Goal: Navigation & Orientation: Find specific page/section

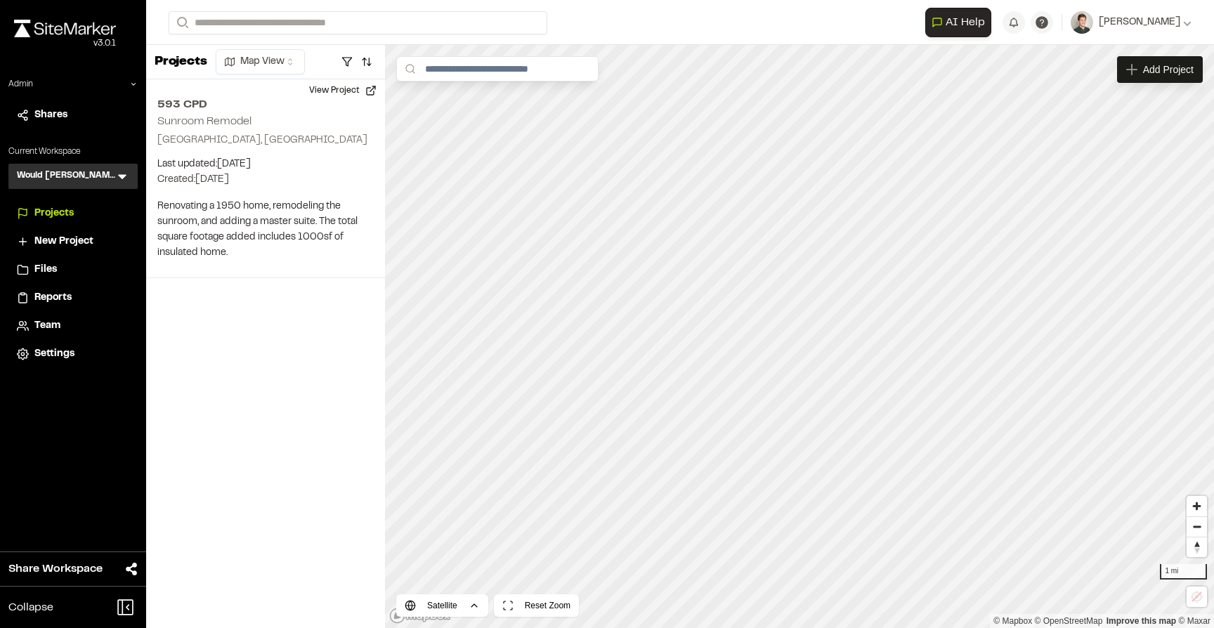
click at [130, 174] on div "Would [PERSON_NAME] Construction WC Menu" at bounding box center [72, 176] width 129 height 25
click at [119, 183] on div "Would Chuck Construction WC Menu" at bounding box center [72, 176] width 129 height 25
click at [122, 178] on icon at bounding box center [122, 177] width 8 height 5
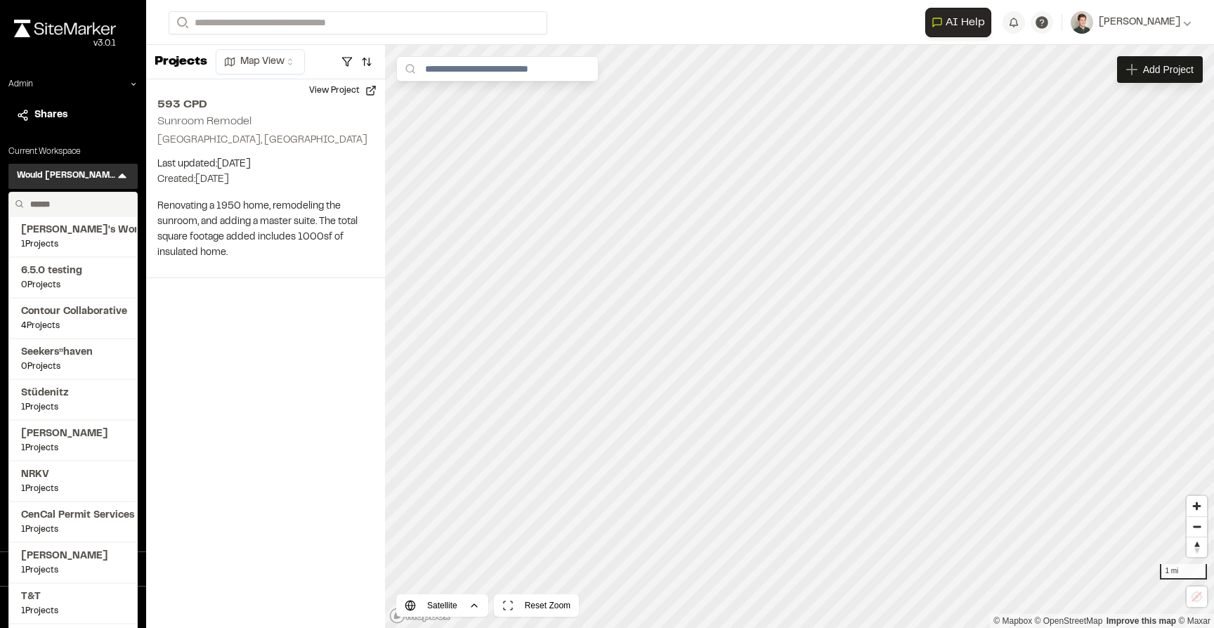
click at [95, 204] on input "text" at bounding box center [78, 205] width 107 height 24
click at [90, 200] on input "text" at bounding box center [78, 205] width 107 height 24
click at [135, 83] on icon at bounding box center [133, 84] width 4 height 3
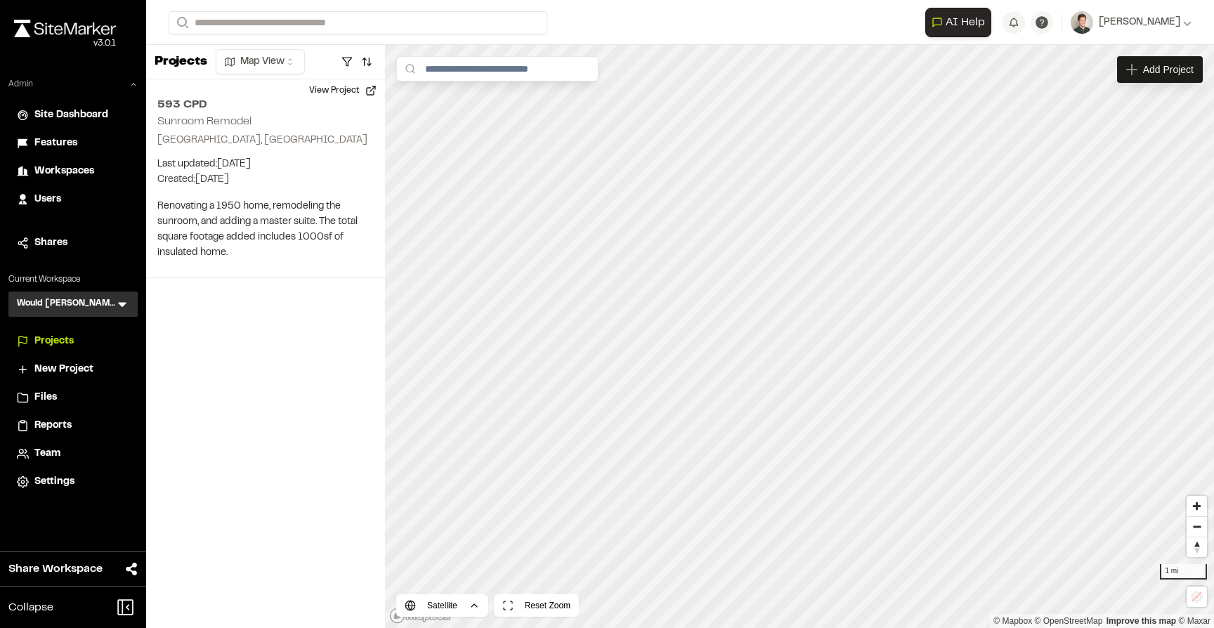
click at [48, 198] on span "Users" at bounding box center [47, 199] width 27 height 15
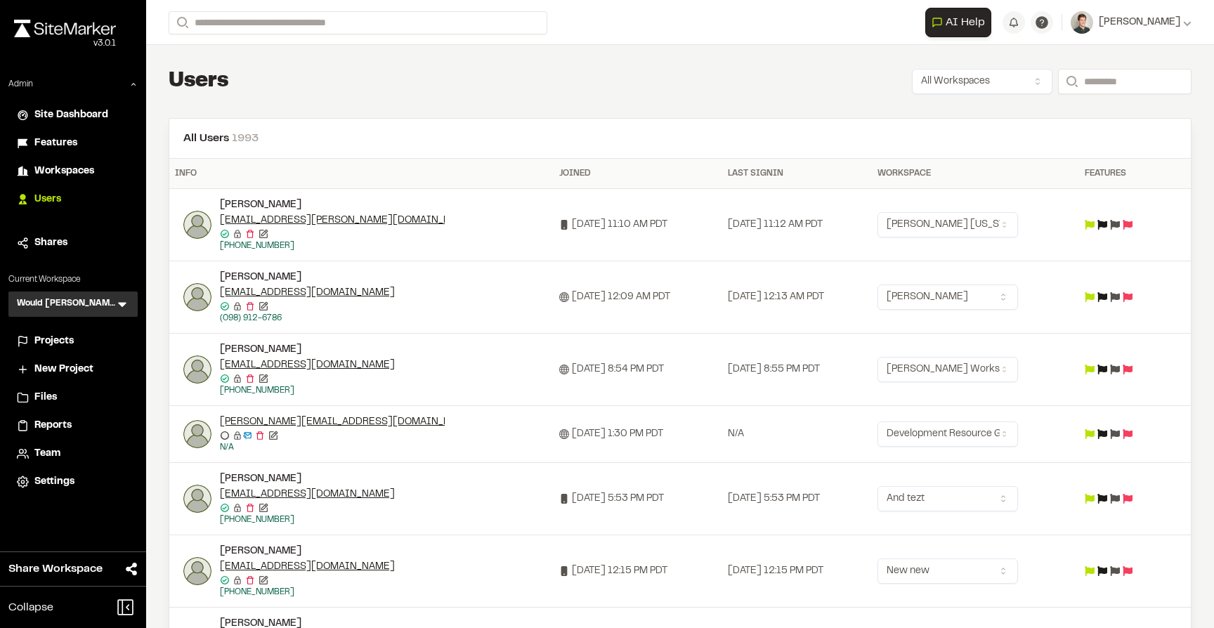
click at [561, 226] on icon at bounding box center [564, 225] width 6 height 10
click at [119, 305] on icon at bounding box center [122, 304] width 14 height 14
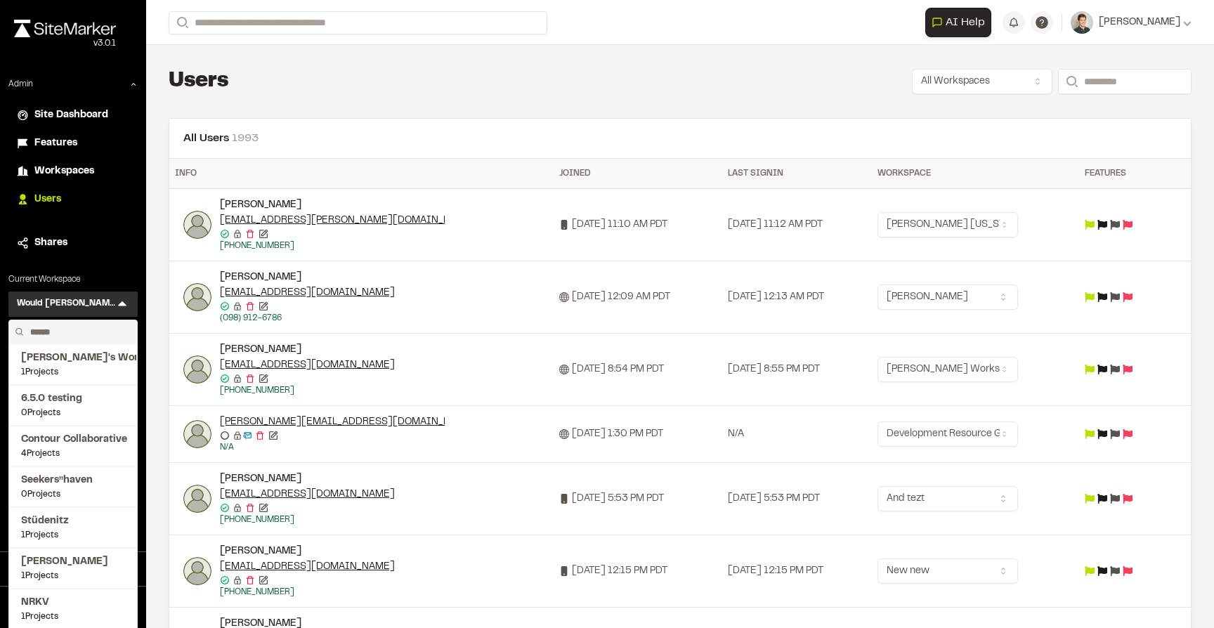
click at [69, 326] on input "text" at bounding box center [78, 332] width 107 height 24
type input "*****"
click at [78, 406] on span "Kimley Horn Florida" at bounding box center [73, 398] width 104 height 15
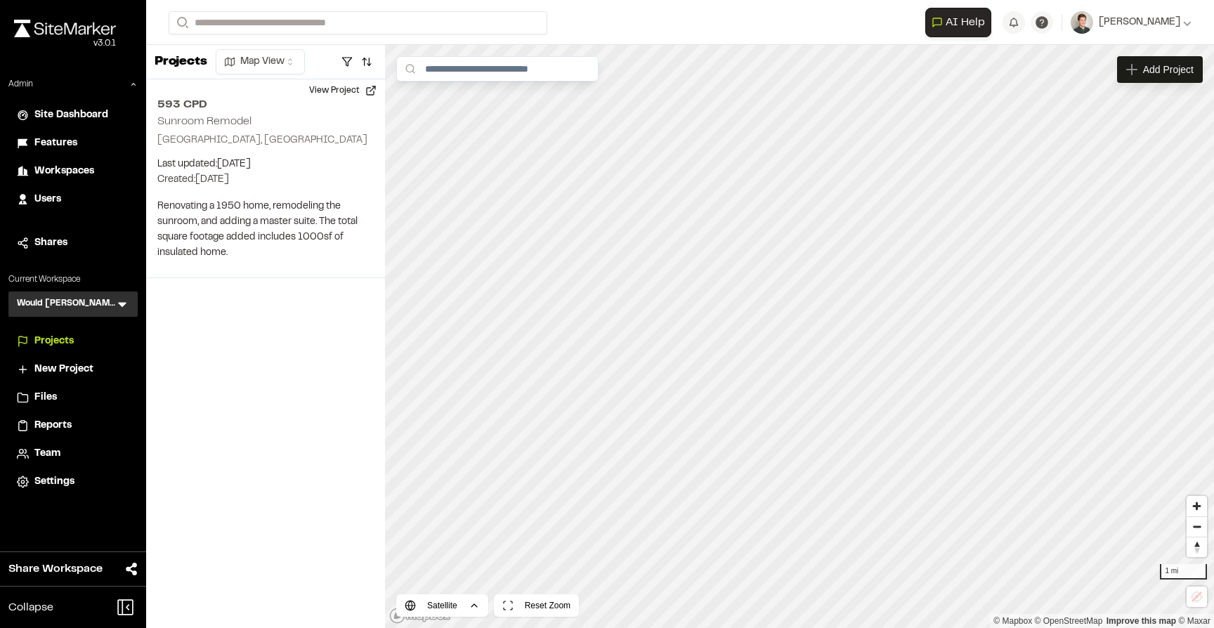
click at [129, 302] on icon at bounding box center [122, 304] width 14 height 14
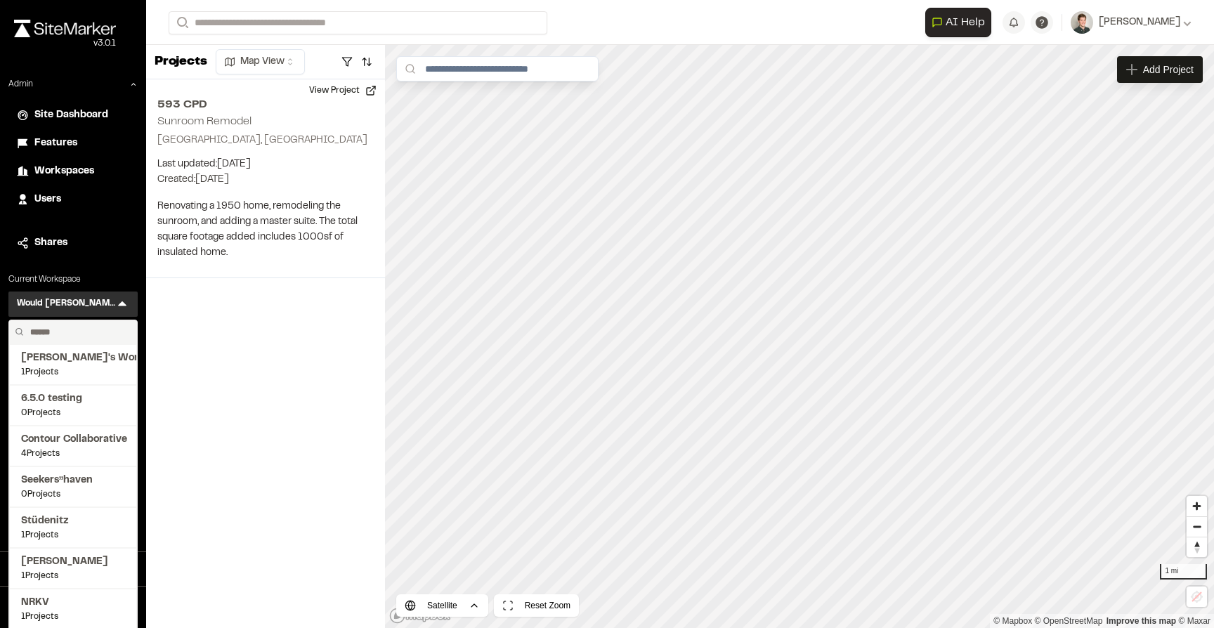
click at [89, 325] on input "text" at bounding box center [78, 332] width 107 height 24
type input "******"
click at [86, 400] on span "Kimley Horn Florida" at bounding box center [73, 398] width 104 height 15
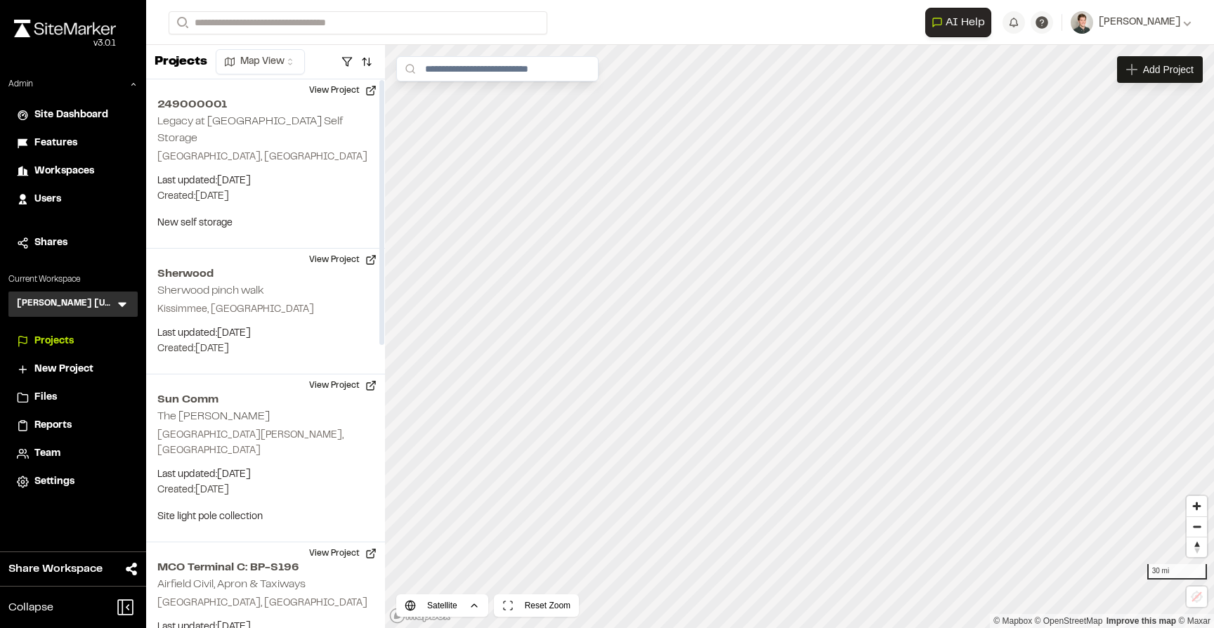
click at [124, 294] on div "Kimley Horn Florida KH Menu" at bounding box center [72, 304] width 129 height 25
click at [124, 301] on icon at bounding box center [122, 304] width 14 height 14
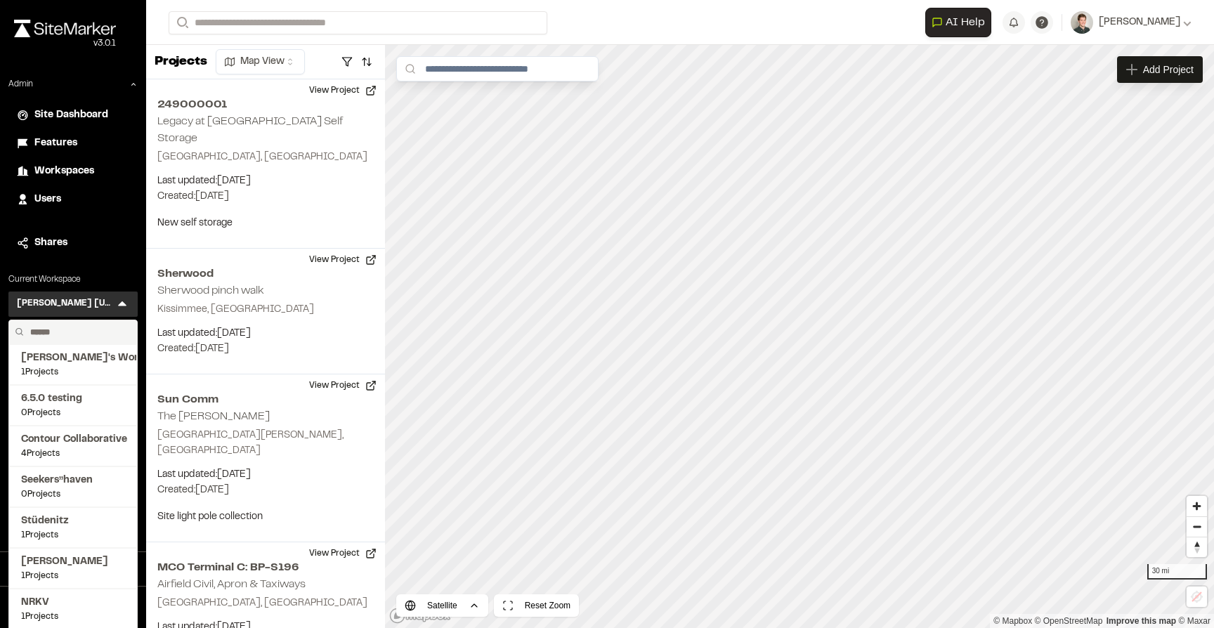
click at [84, 334] on input "text" at bounding box center [78, 332] width 107 height 24
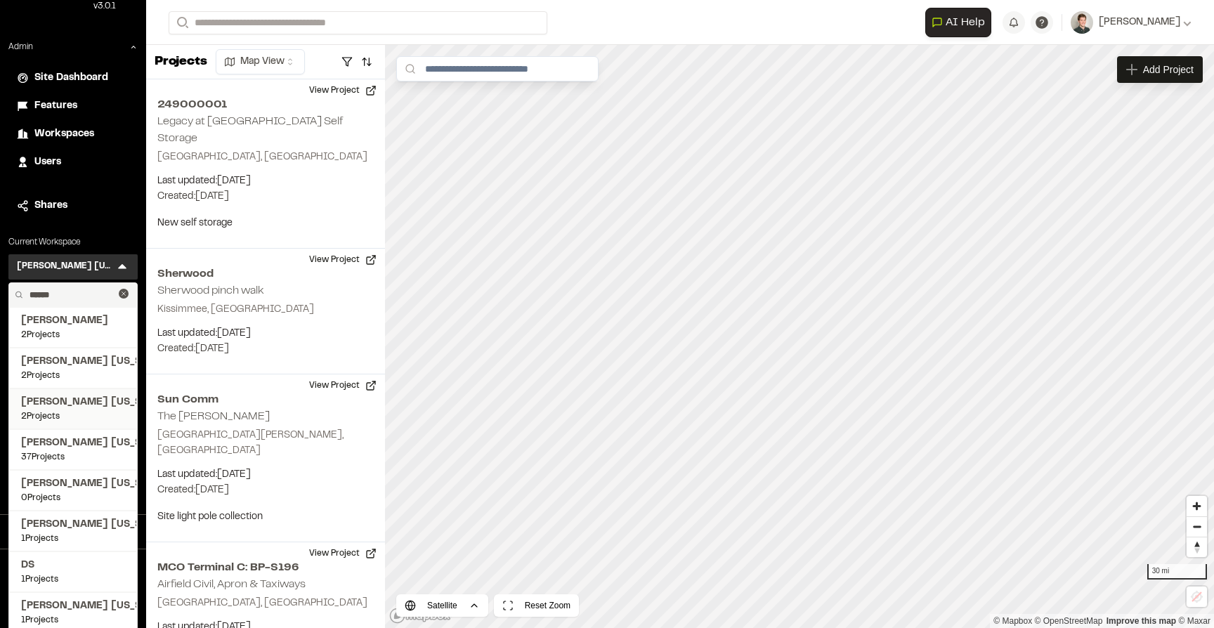
scroll to position [43, 0]
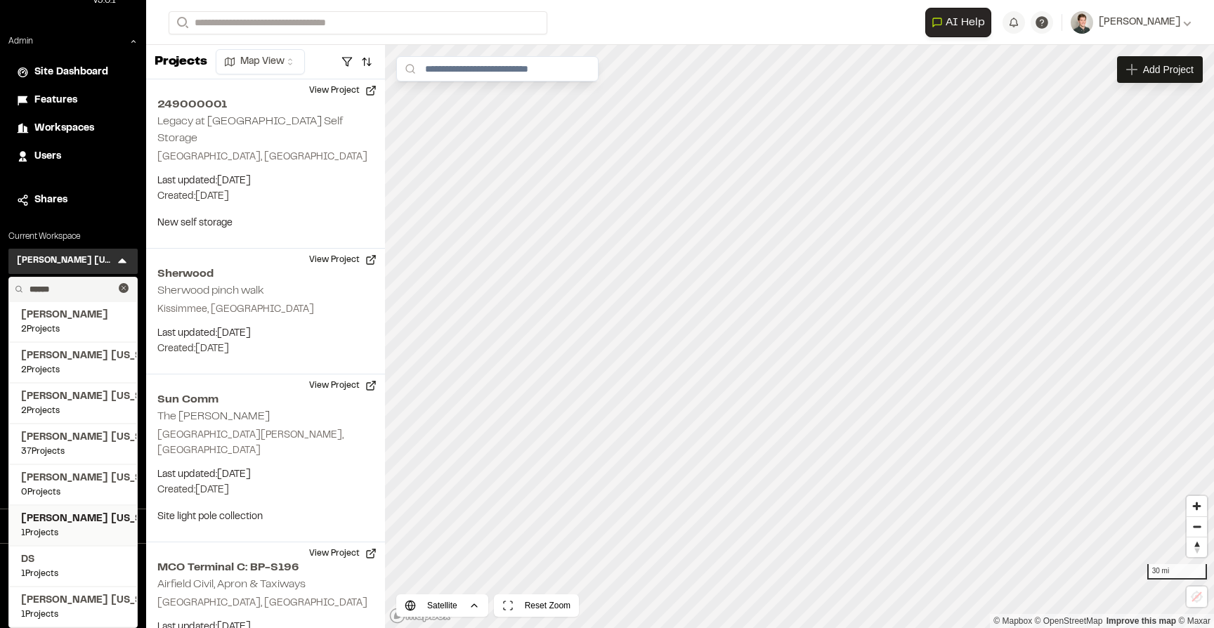
type input "******"
click at [75, 528] on span "1 Projects" at bounding box center [73, 533] width 104 height 13
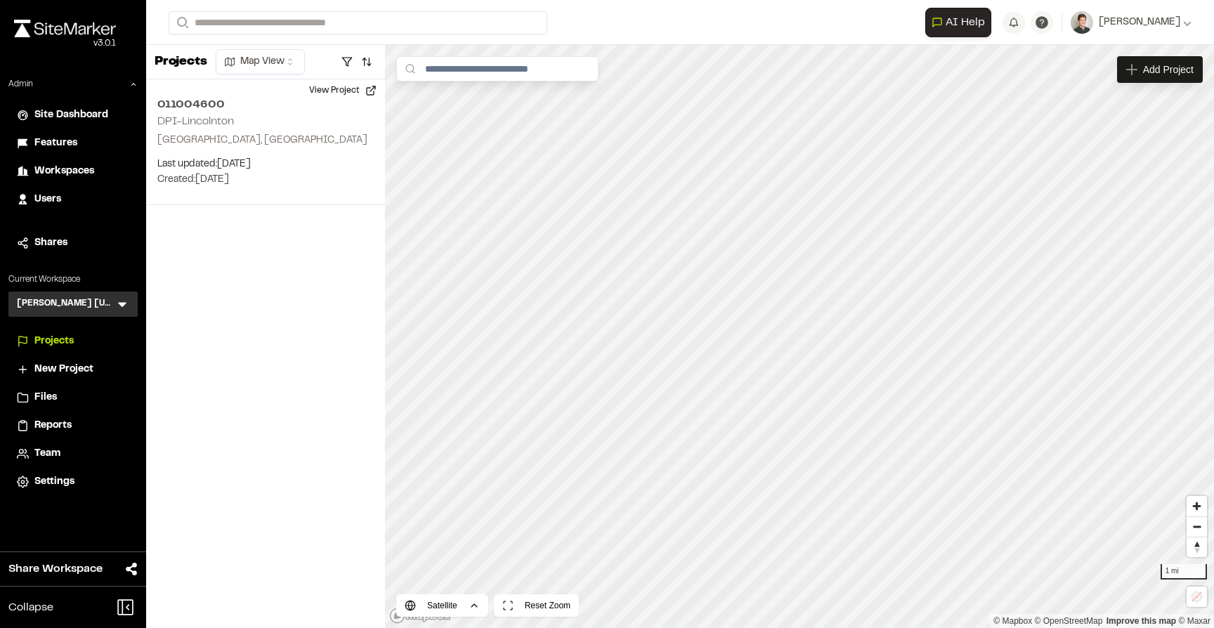
click at [121, 309] on icon at bounding box center [122, 304] width 14 height 14
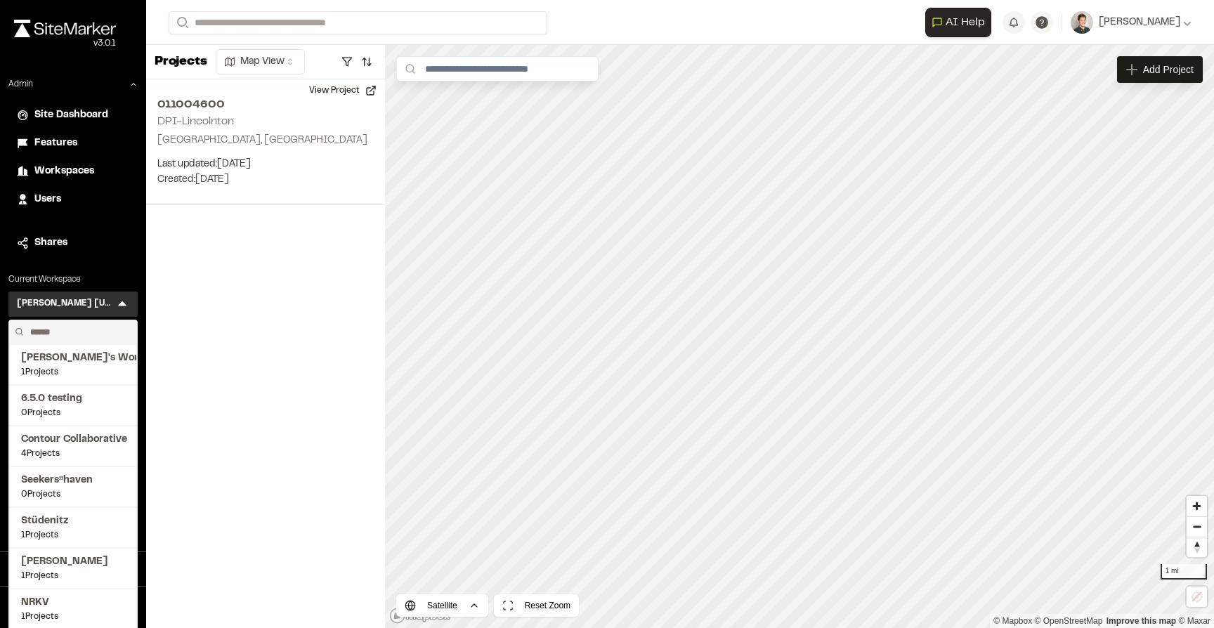
click at [91, 328] on input "text" at bounding box center [78, 332] width 107 height 24
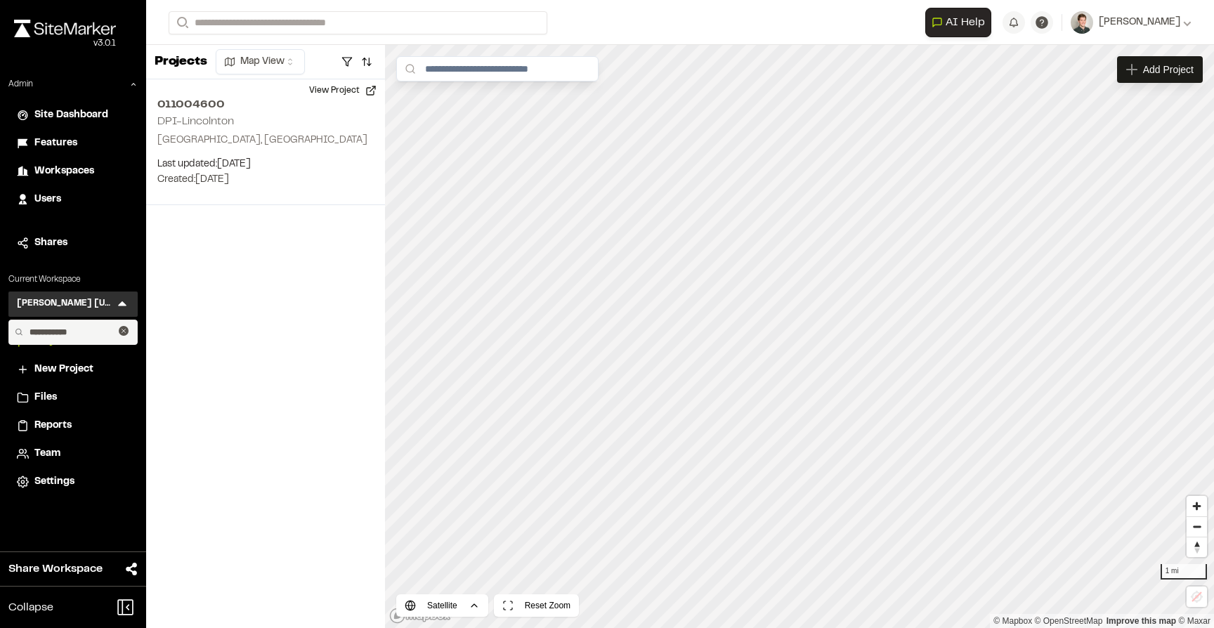
type input "**********"
click at [211, 296] on div "Projects Map View 011004600 DPI-Lincolnton Lincolnton, NC Last updated: Jul 11,…" at bounding box center [265, 336] width 239 height 583
click at [41, 478] on span "Settings" at bounding box center [54, 481] width 40 height 15
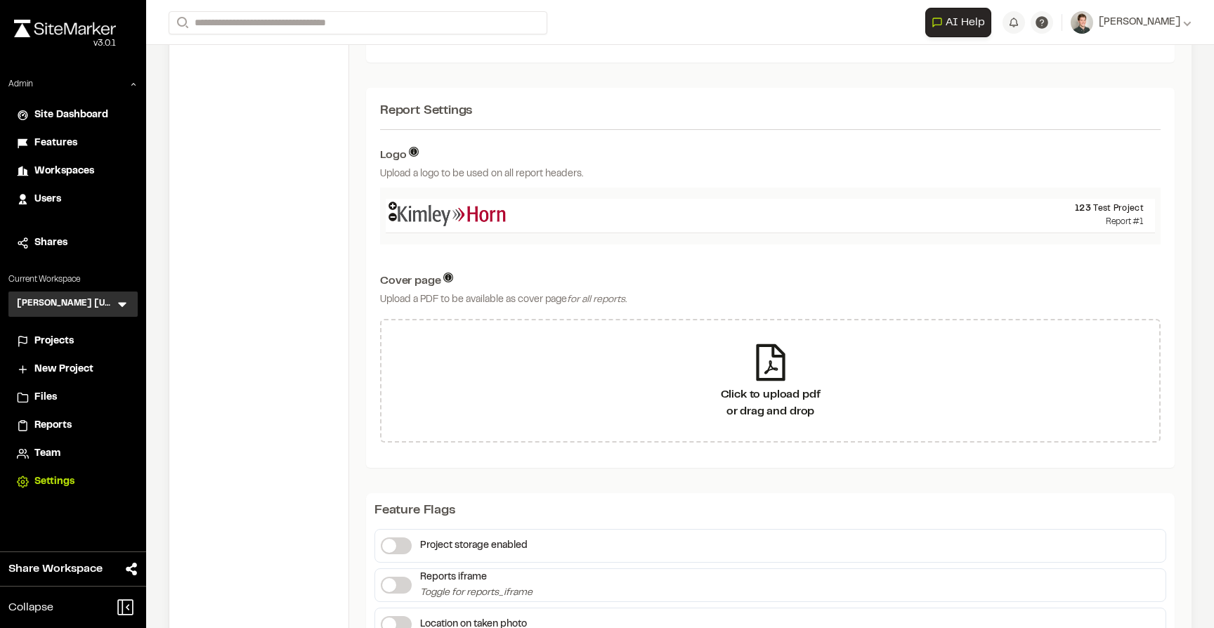
scroll to position [806, 0]
click at [393, 205] on icon at bounding box center [393, 208] width 8 height 8
click at [395, 205] on icon at bounding box center [393, 208] width 8 height 8
click at [390, 207] on icon at bounding box center [393, 208] width 8 height 8
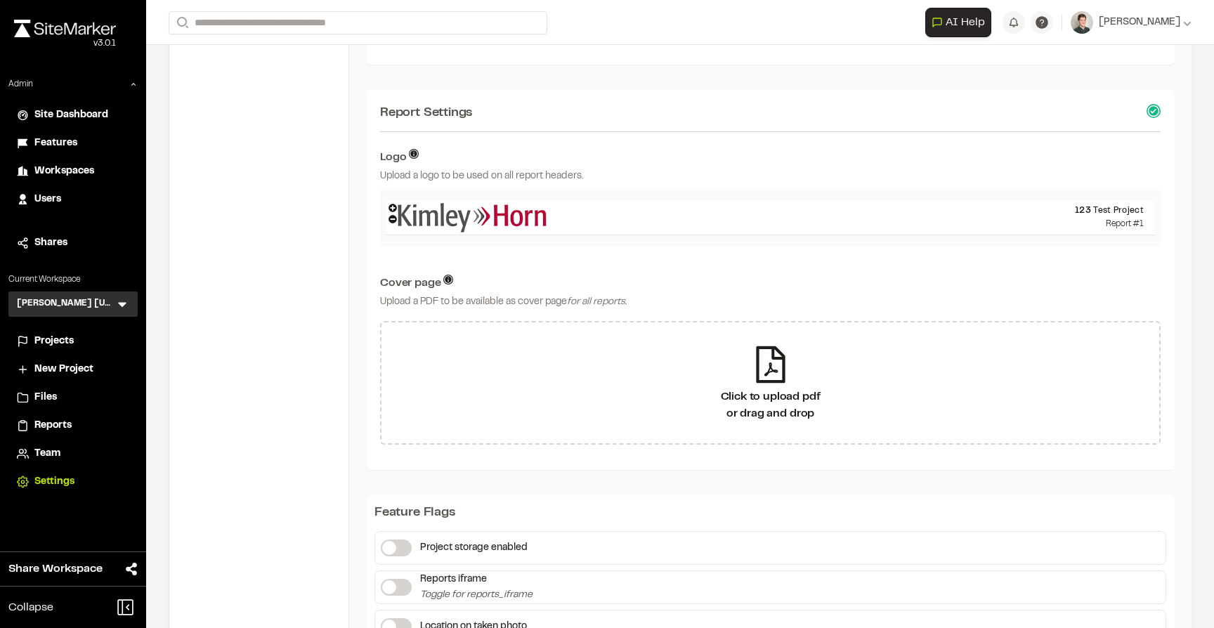
click at [391, 217] on icon at bounding box center [393, 219] width 8 height 8
click at [122, 306] on icon at bounding box center [122, 305] width 8 height 5
click at [81, 331] on input "**********" at bounding box center [71, 332] width 95 height 24
click at [122, 332] on icon at bounding box center [124, 331] width 10 height 10
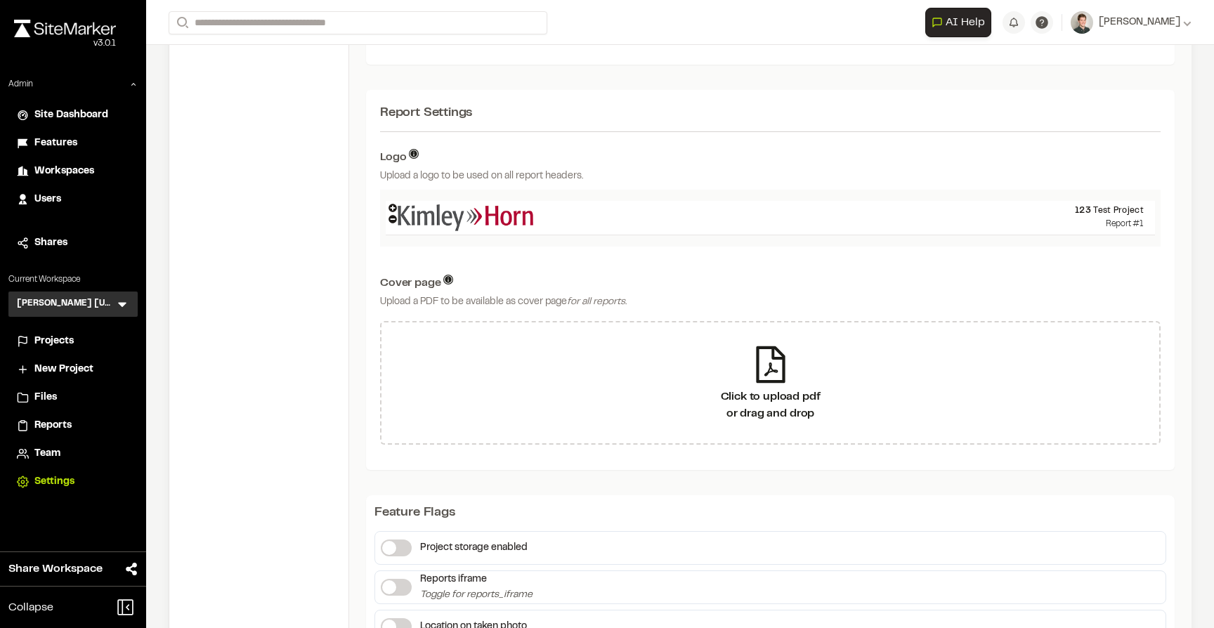
click at [126, 306] on icon at bounding box center [122, 304] width 14 height 14
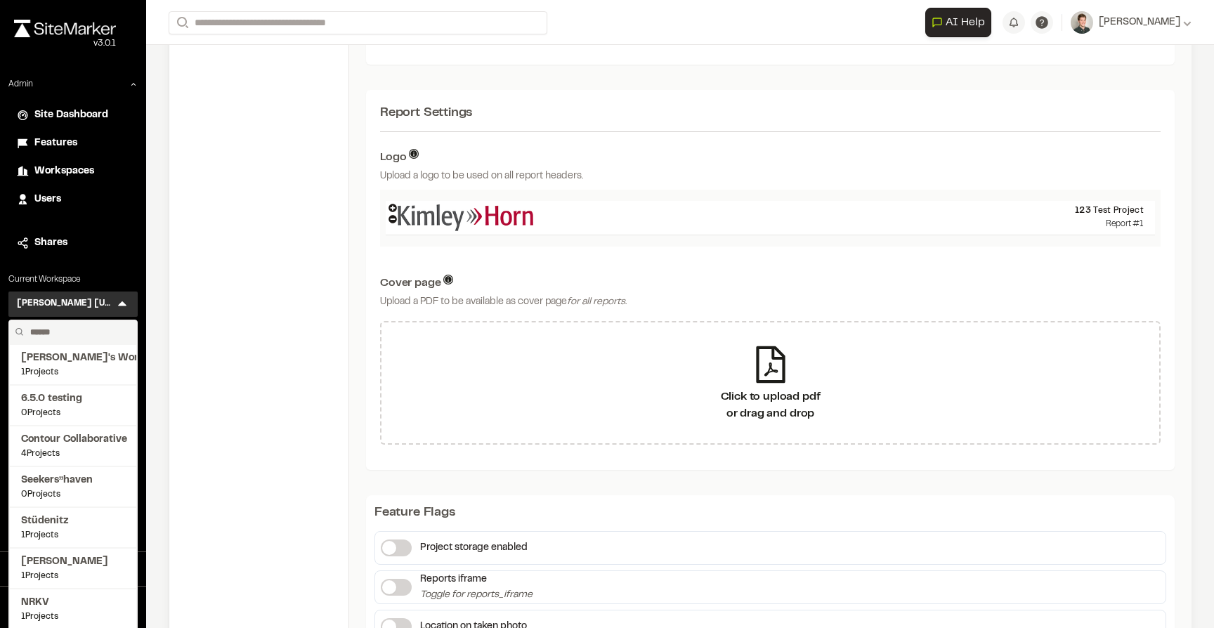
click at [81, 333] on input "text" at bounding box center [78, 332] width 107 height 24
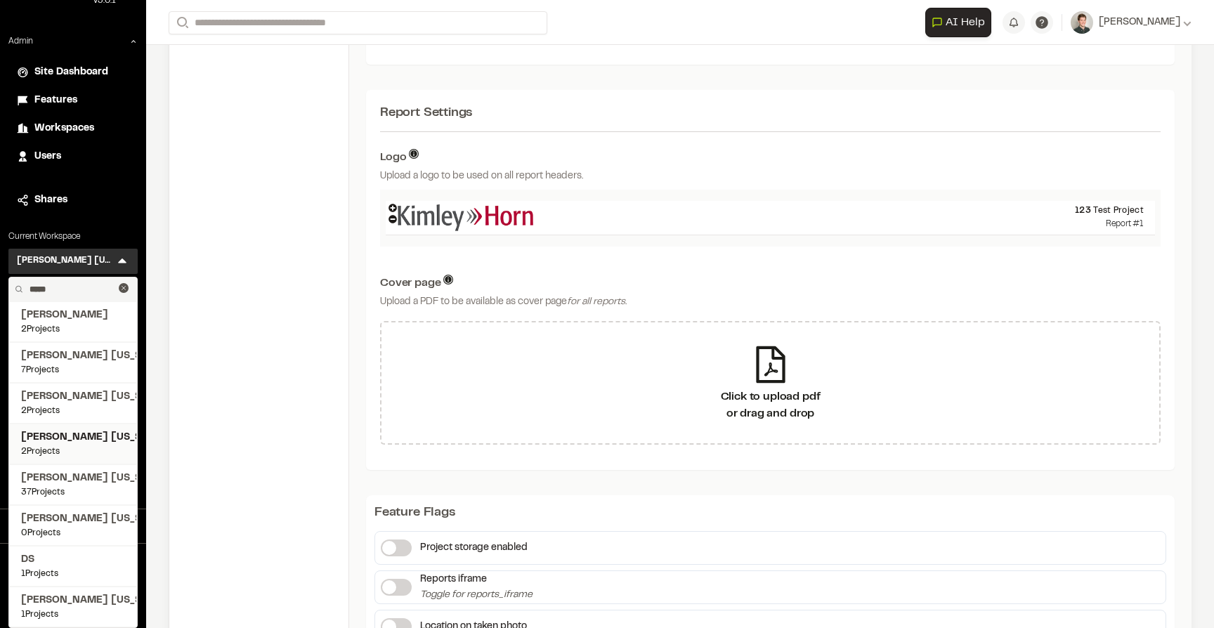
type input "*****"
click at [68, 446] on span "2 Projects" at bounding box center [73, 451] width 104 height 13
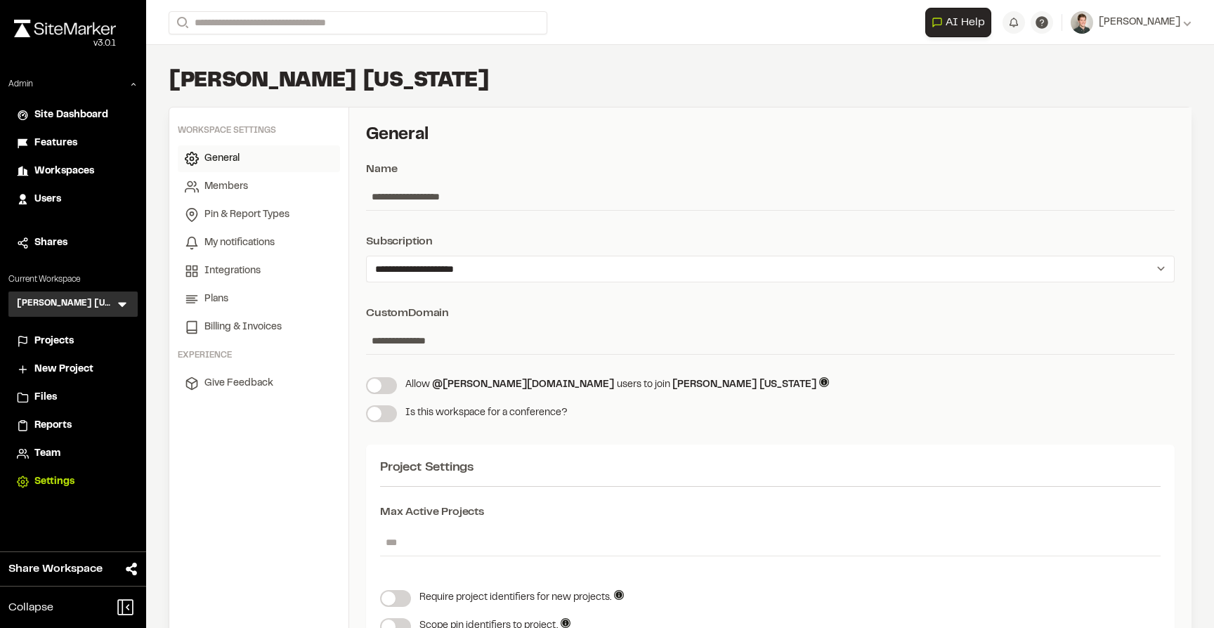
click at [70, 337] on span "Projects" at bounding box center [53, 341] width 39 height 15
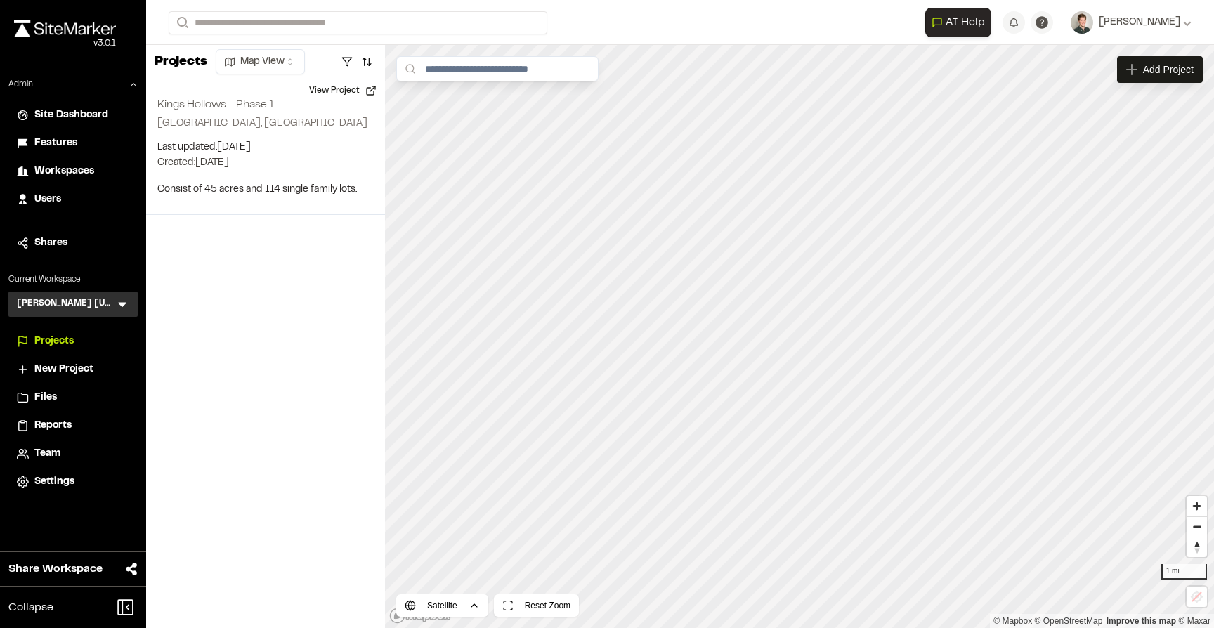
click at [122, 304] on icon at bounding box center [122, 305] width 8 height 5
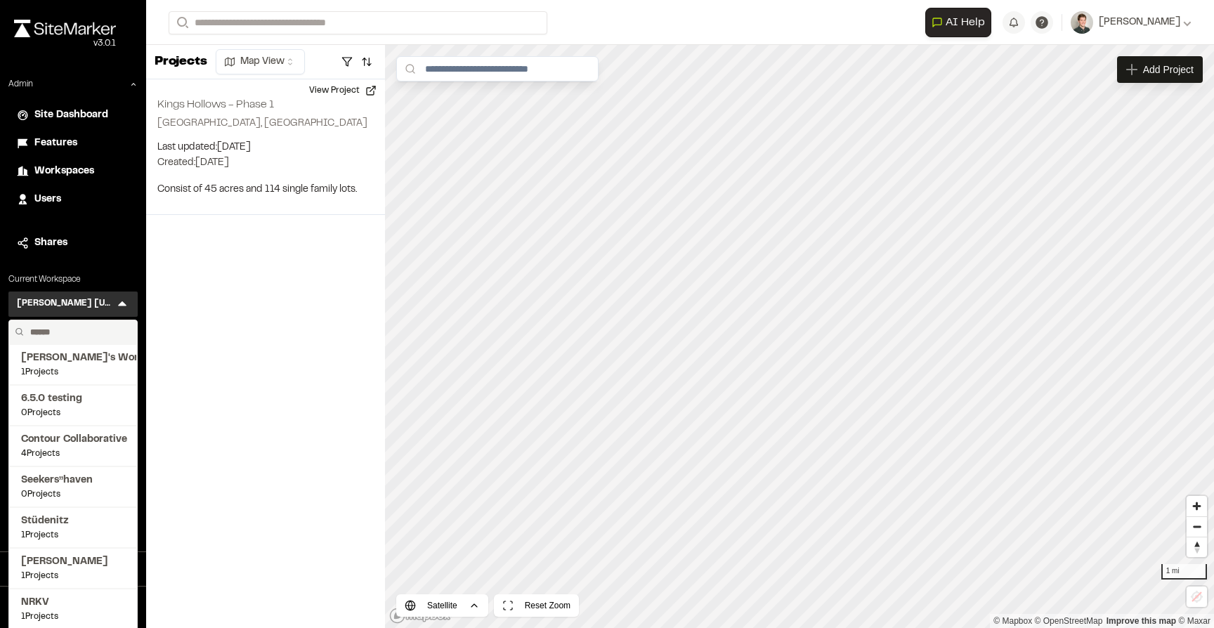
click at [82, 327] on input "text" at bounding box center [78, 332] width 107 height 24
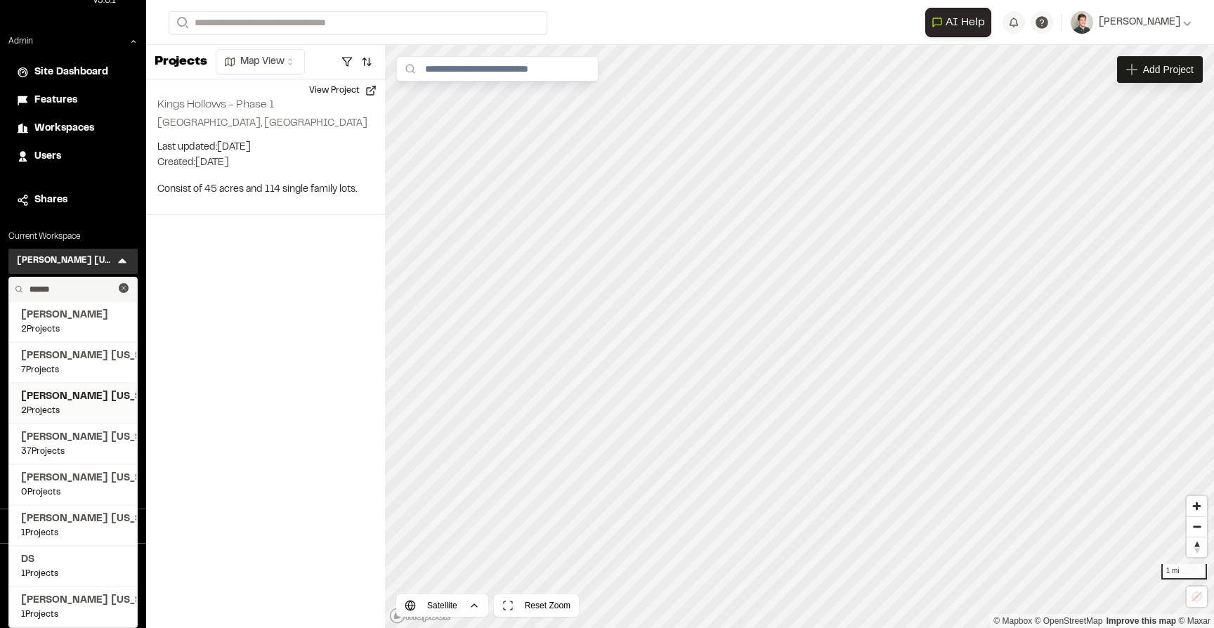
type input "******"
click at [65, 399] on span "Kimley Horn Virginia" at bounding box center [73, 396] width 104 height 15
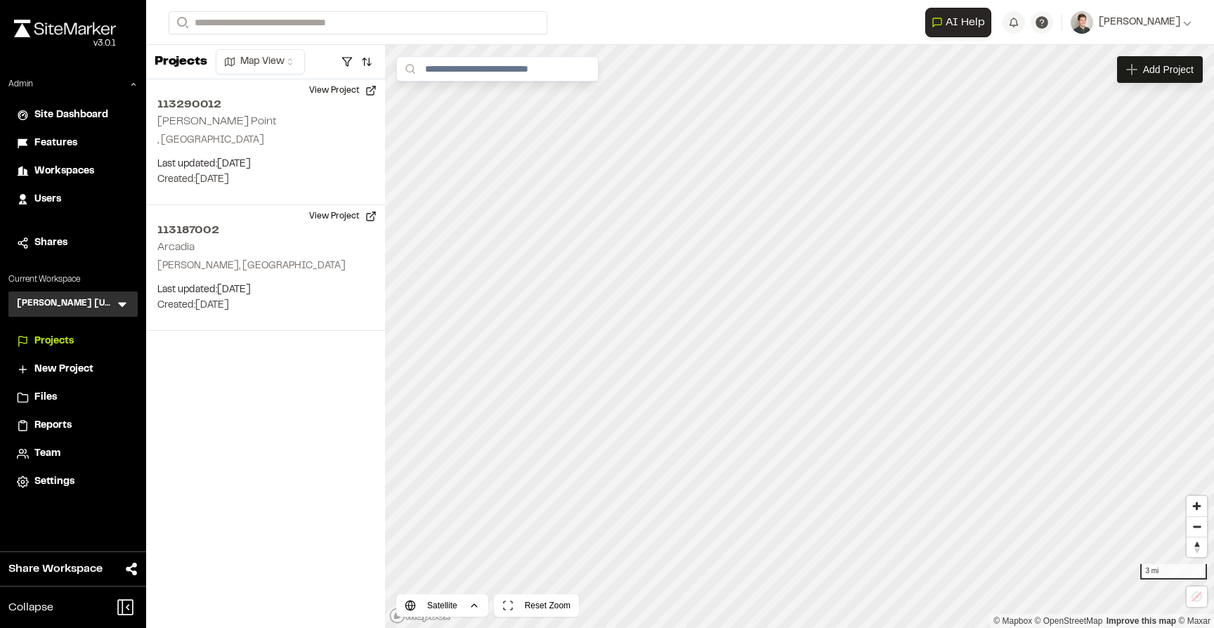
click at [124, 306] on icon at bounding box center [122, 304] width 14 height 14
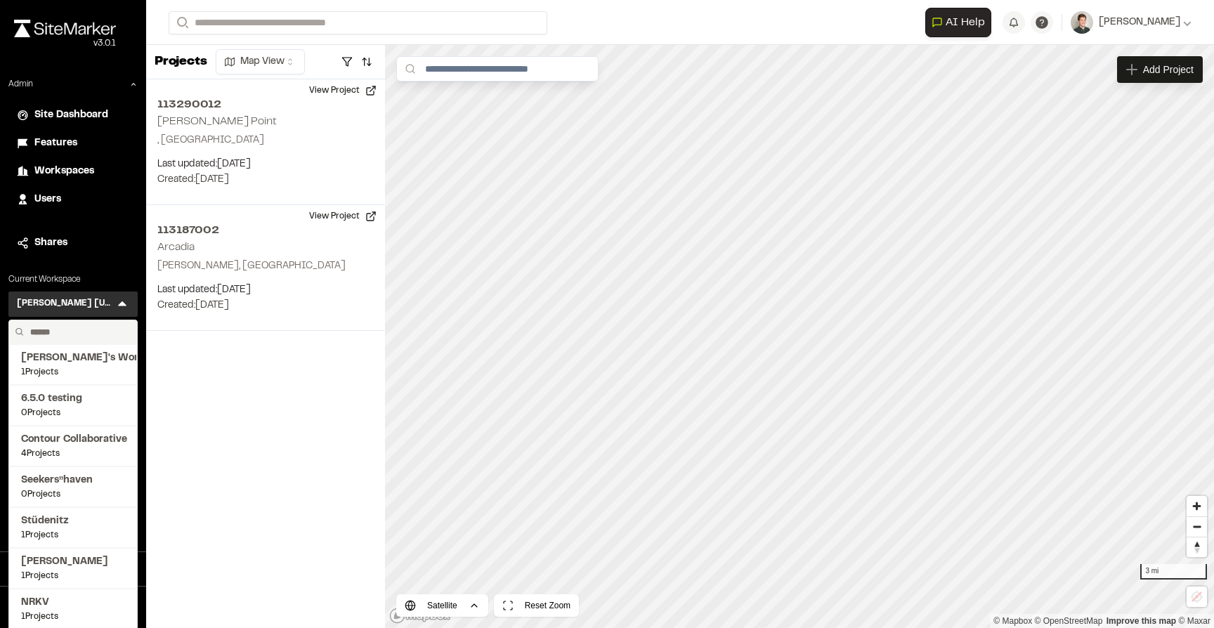
click at [78, 336] on input "text" at bounding box center [78, 332] width 107 height 24
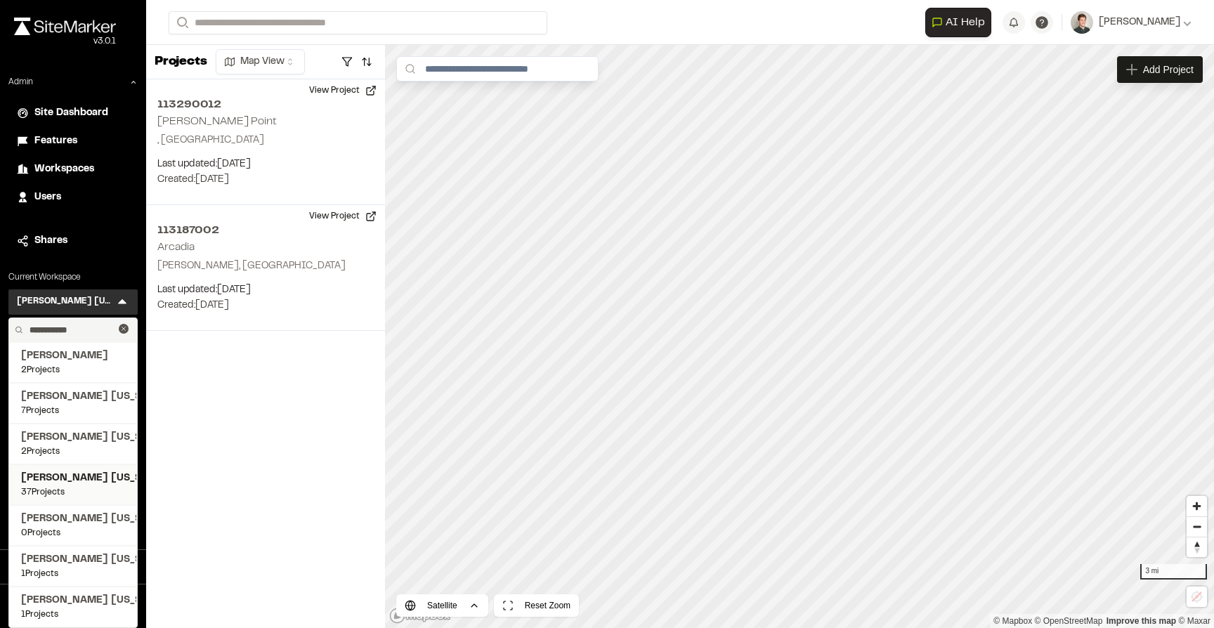
type input "**********"
click at [75, 486] on span "37 Projects" at bounding box center [73, 492] width 104 height 13
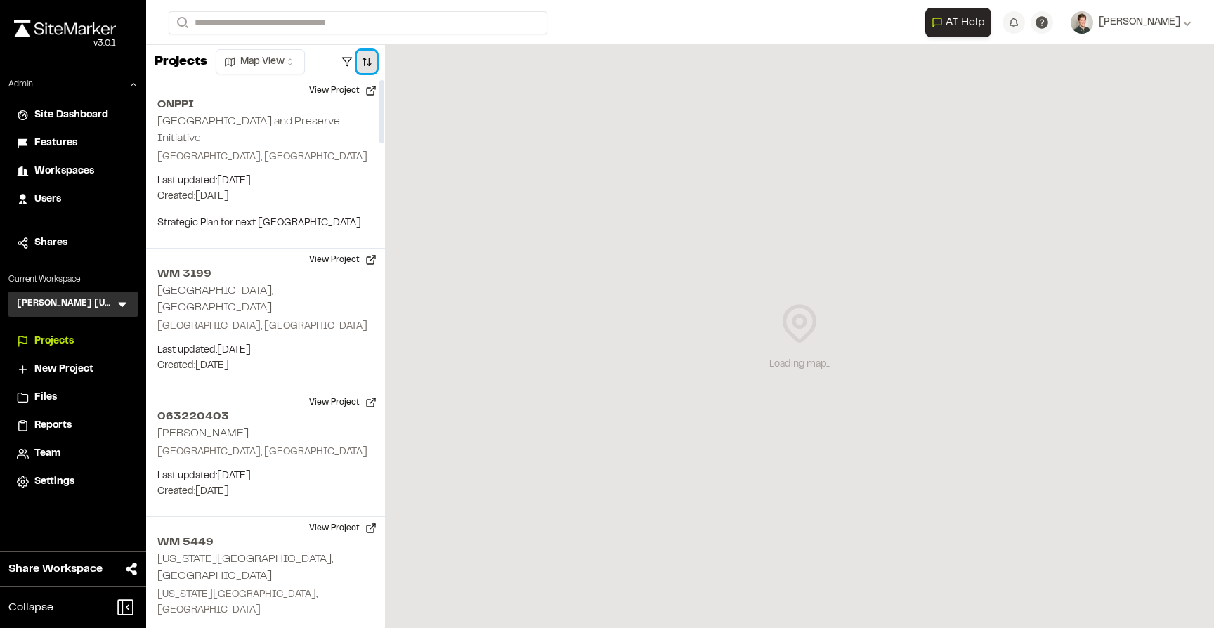
click at [367, 59] on button "button" at bounding box center [367, 62] width 20 height 22
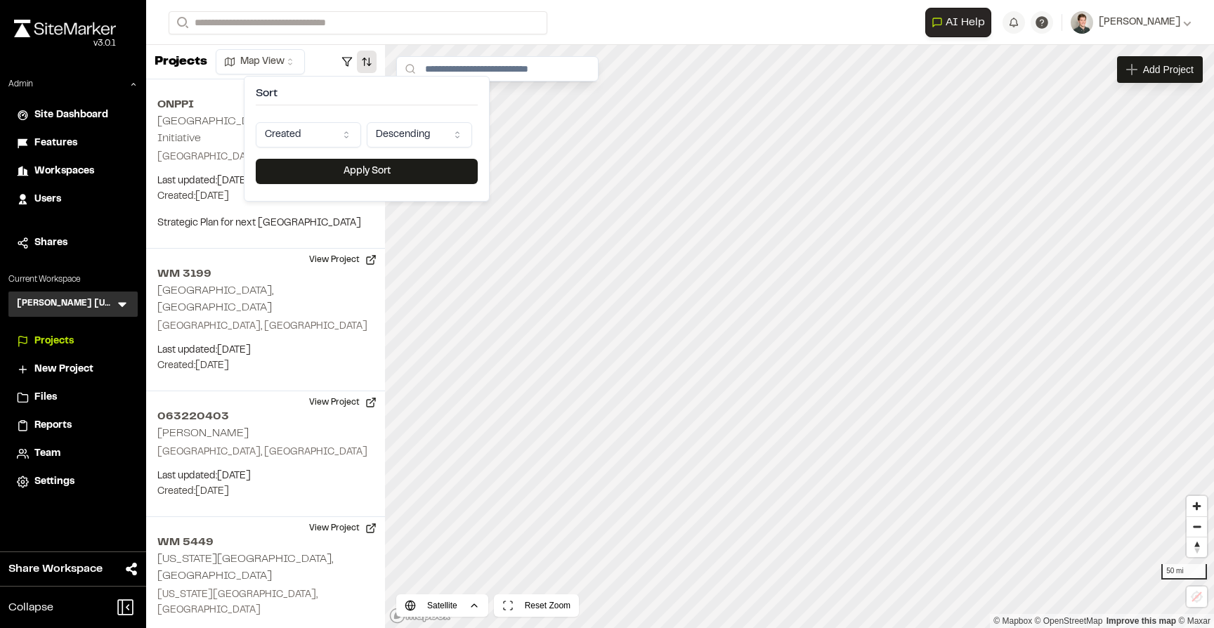
click at [324, 144] on html "Close sidebar v 3.0.1 Admin Site Dashboard Features Workspaces Users Shares Cur…" at bounding box center [607, 314] width 1214 height 628
click at [338, 164] on button "Apply Sort" at bounding box center [367, 171] width 222 height 25
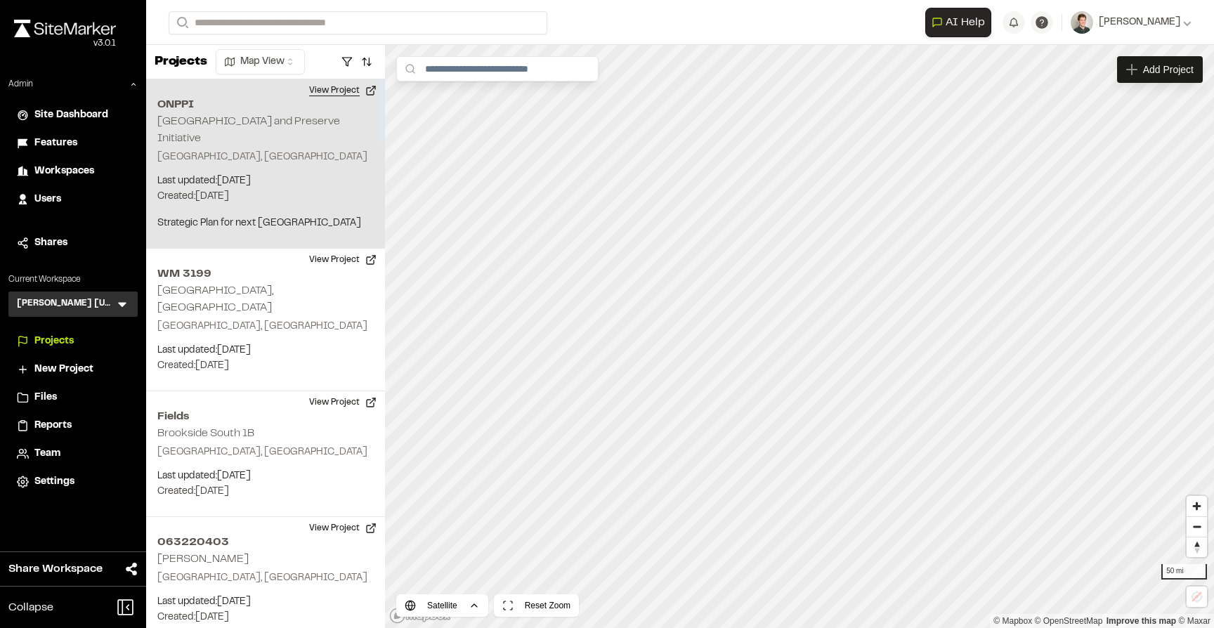
click at [336, 92] on button "View Project" at bounding box center [343, 90] width 84 height 22
click at [340, 91] on button "View Project" at bounding box center [343, 90] width 84 height 22
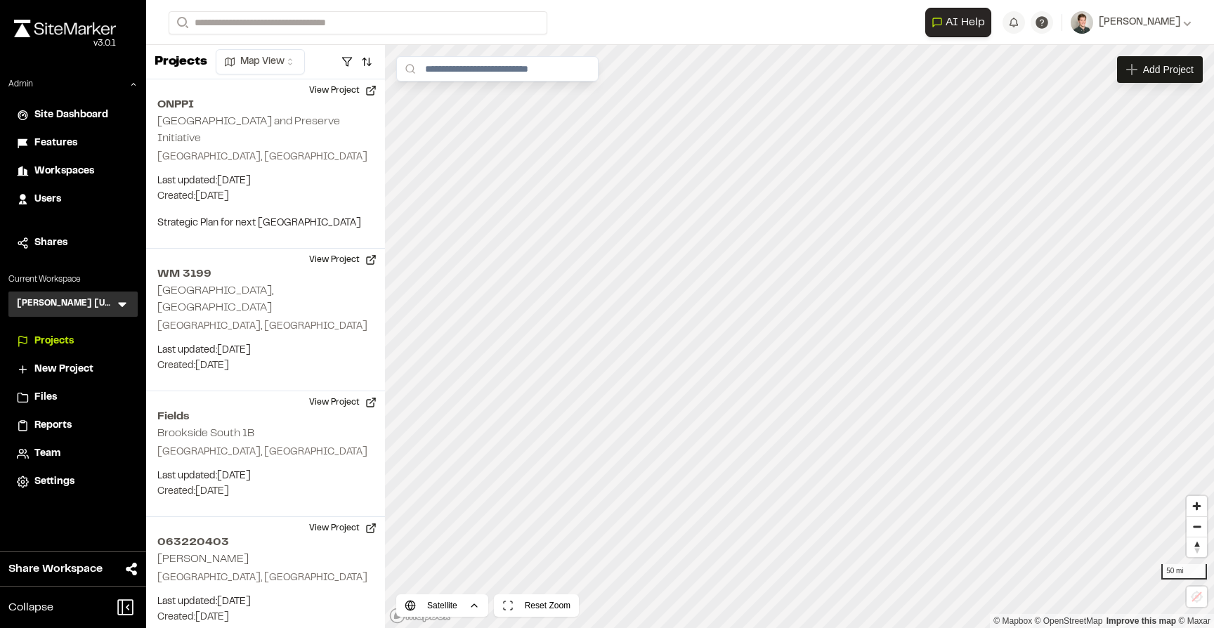
click at [122, 304] on icon at bounding box center [122, 305] width 8 height 5
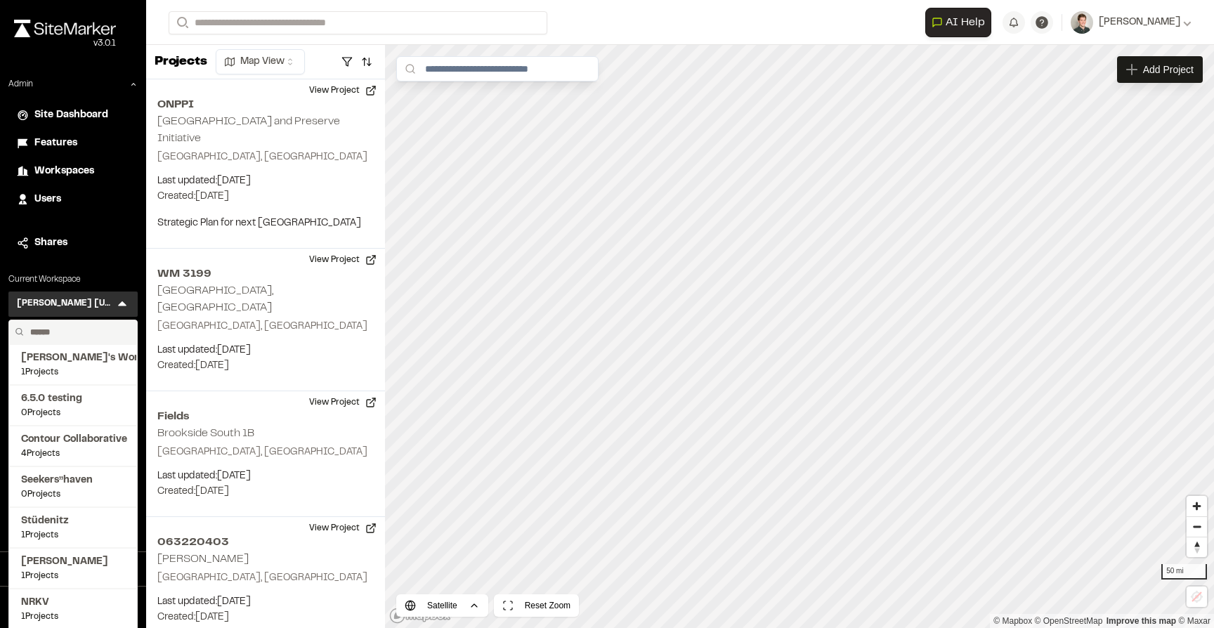
click at [68, 330] on input "text" at bounding box center [78, 332] width 107 height 24
click at [985, 20] on span "AI Help" at bounding box center [965, 22] width 39 height 17
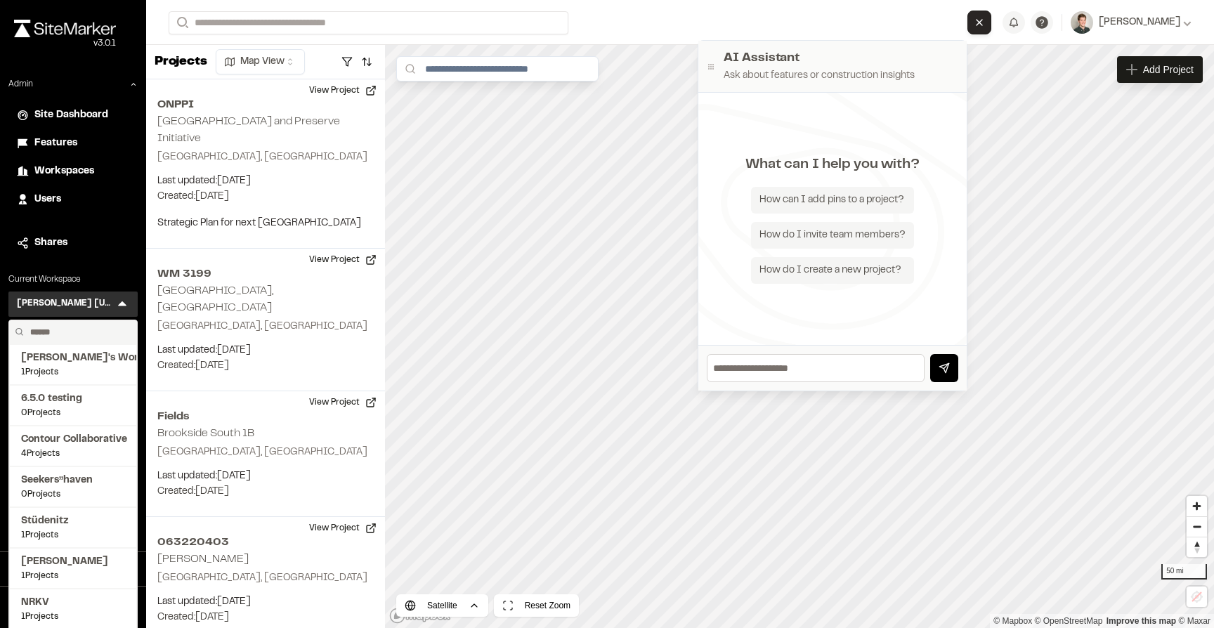
click at [888, 20] on form "Search" at bounding box center [568, 22] width 799 height 23
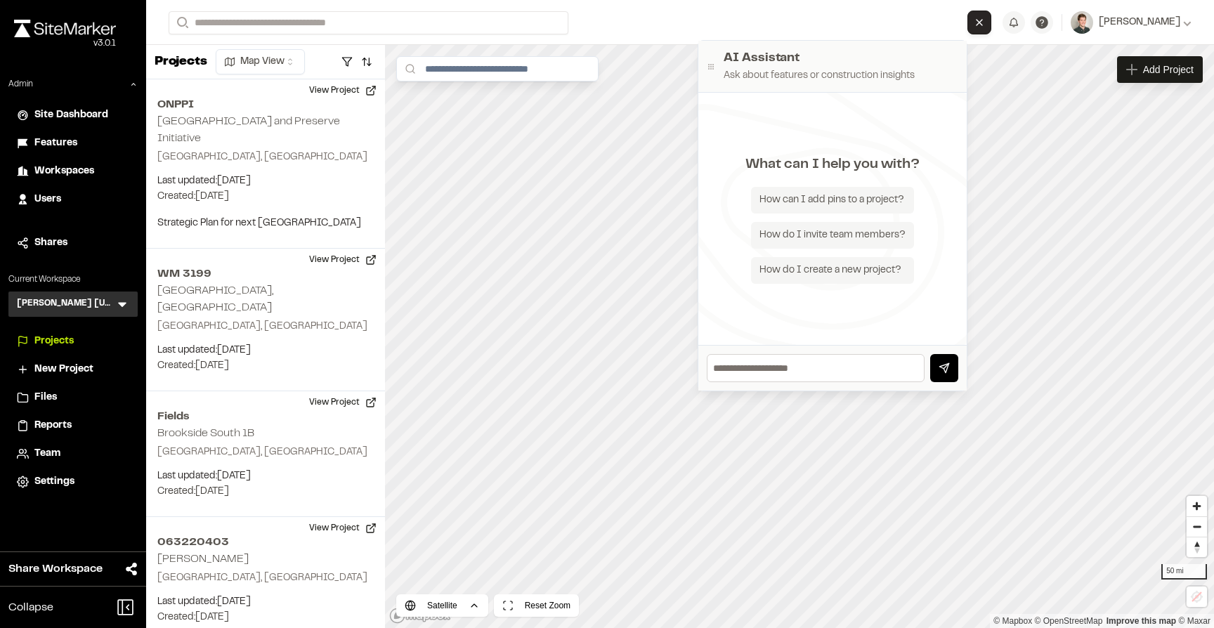
click at [985, 25] on icon "Close AI Assistant" at bounding box center [979, 22] width 11 height 11
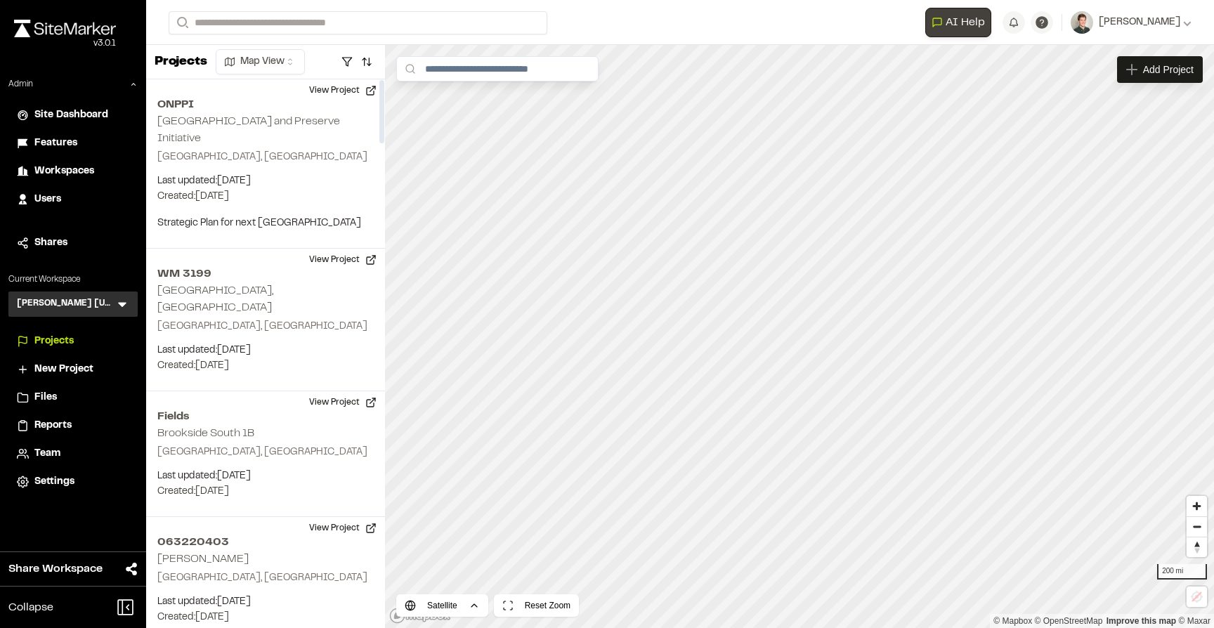
click at [122, 301] on icon at bounding box center [122, 304] width 14 height 14
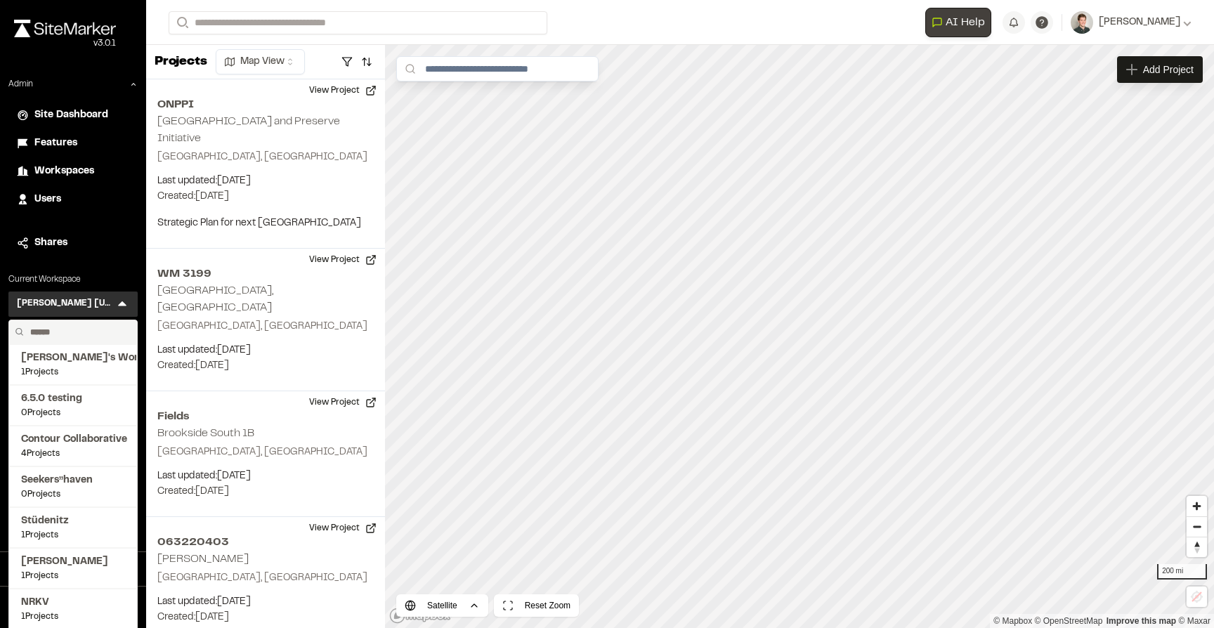
click at [93, 329] on input "text" at bounding box center [78, 332] width 107 height 24
click at [70, 330] on input "text" at bounding box center [78, 332] width 107 height 24
click at [128, 306] on icon at bounding box center [122, 304] width 14 height 14
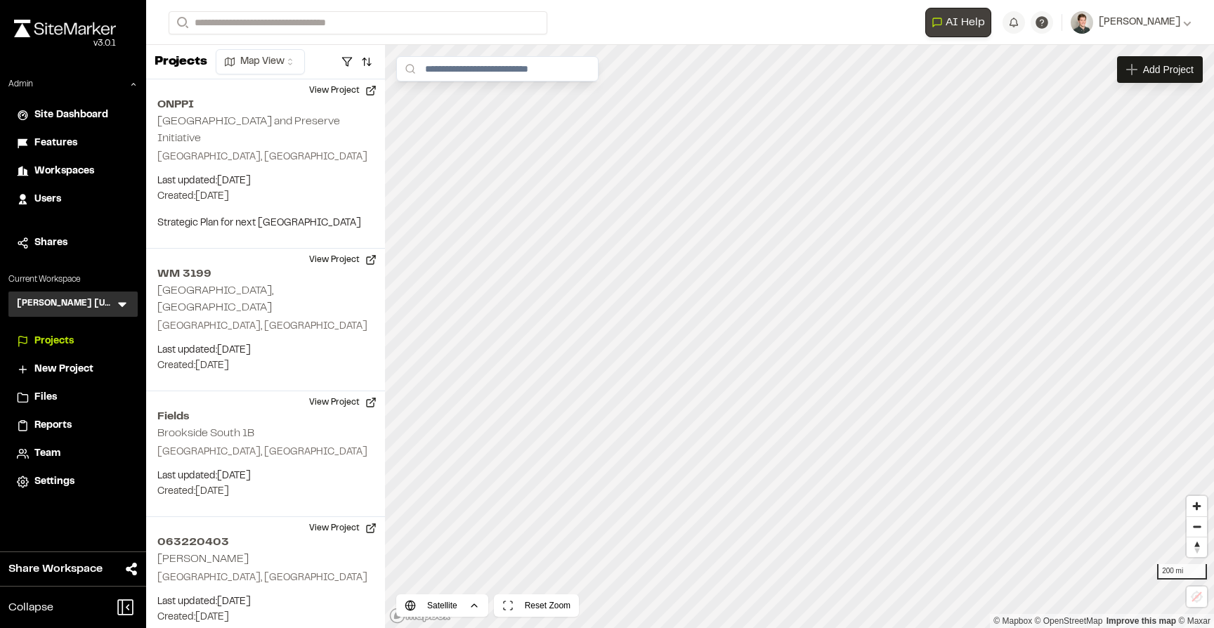
click at [116, 306] on icon at bounding box center [122, 304] width 14 height 14
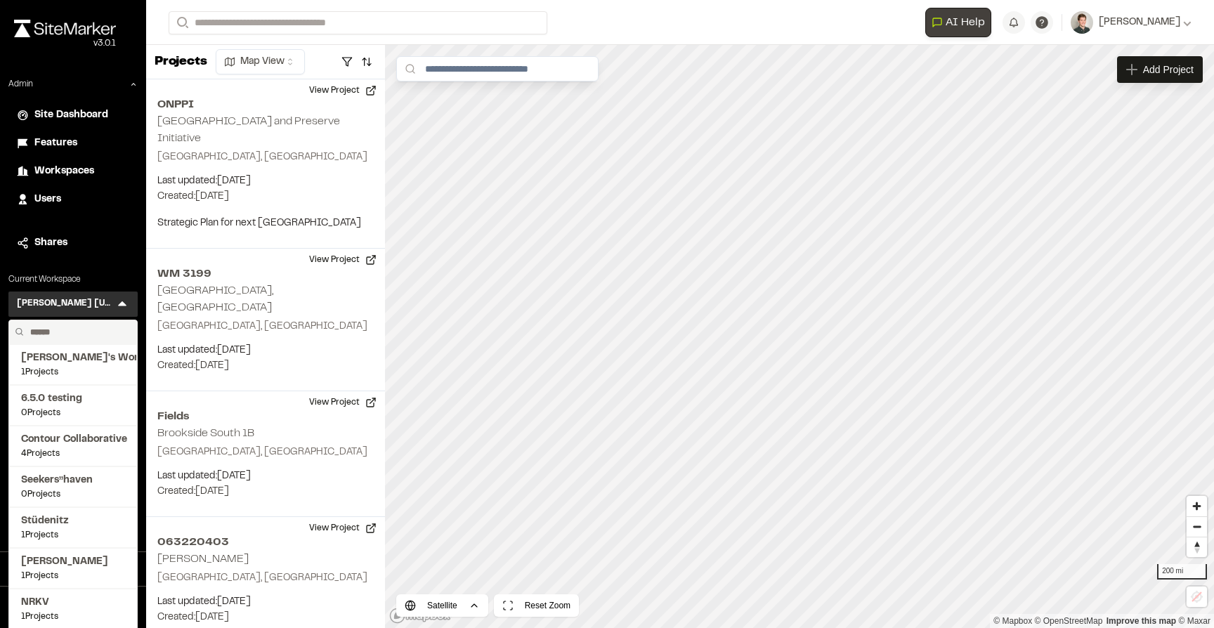
click at [84, 327] on input "text" at bounding box center [78, 332] width 107 height 24
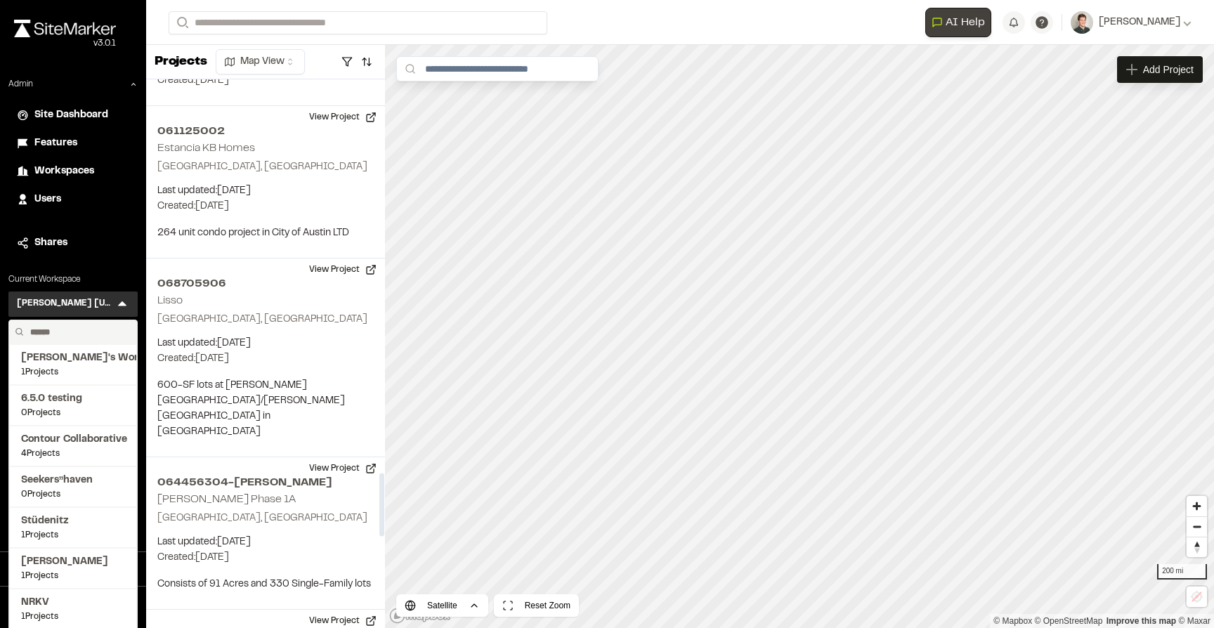
scroll to position [3436, 0]
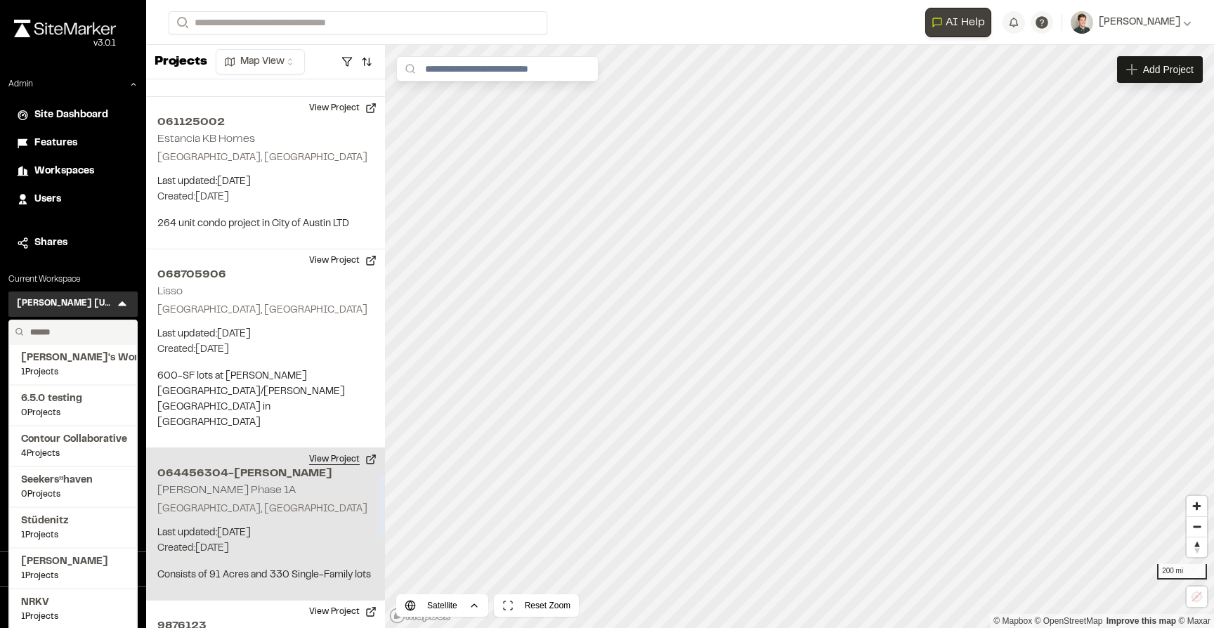
click at [330, 448] on button "View Project" at bounding box center [343, 459] width 84 height 22
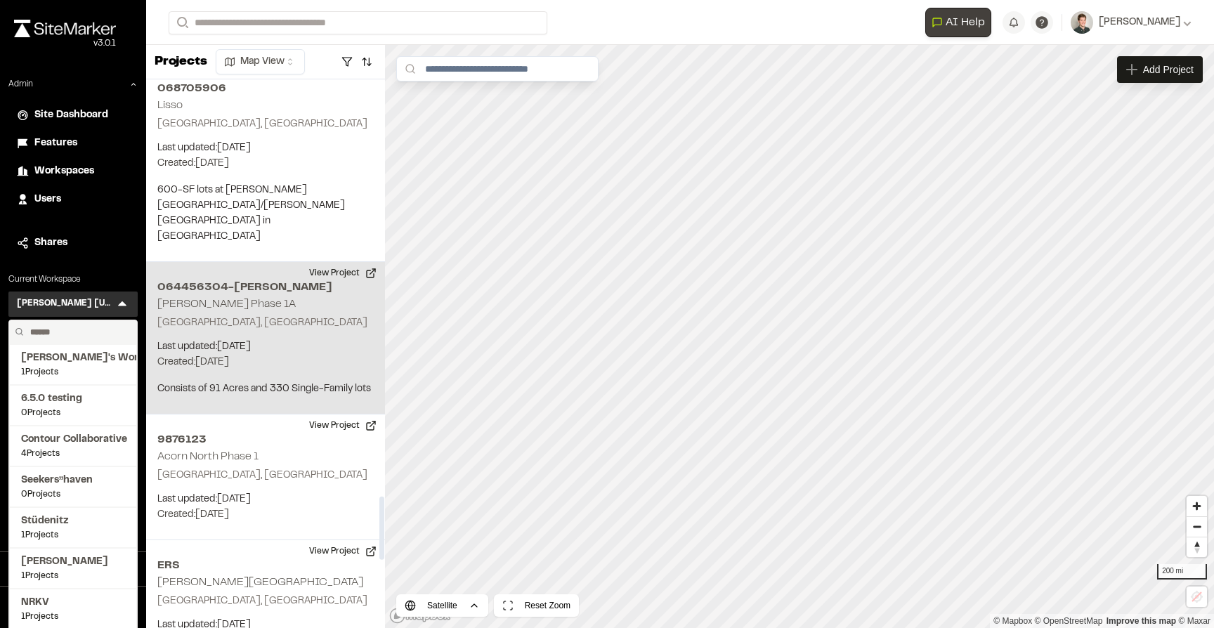
scroll to position [3634, 0]
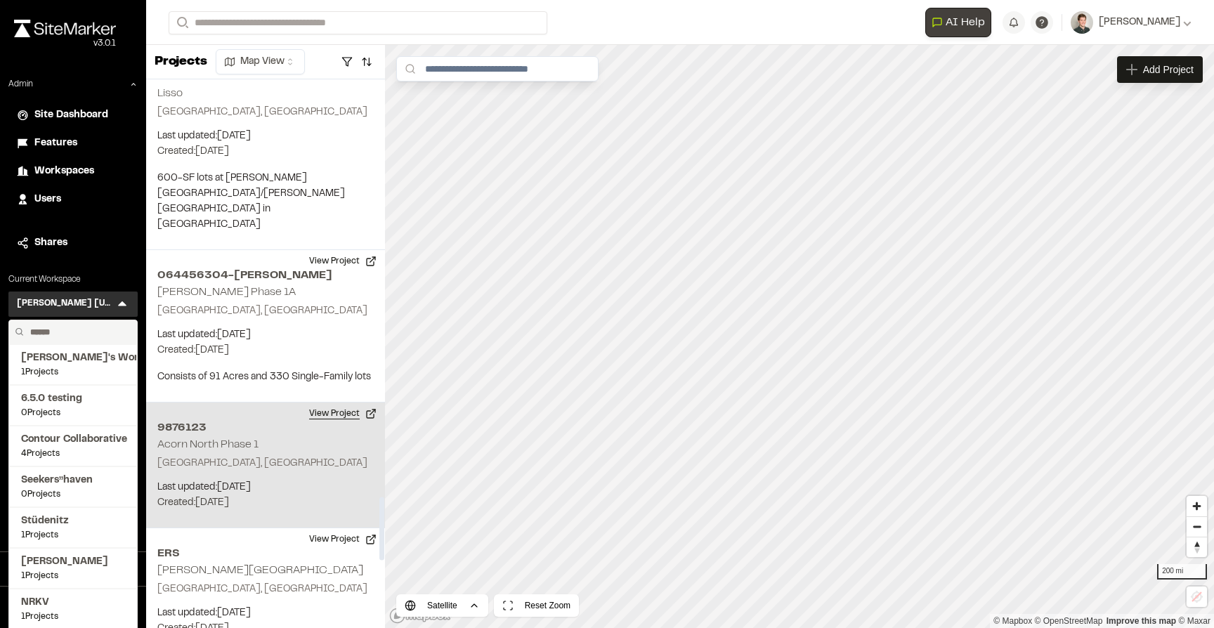
click at [346, 403] on button "View Project" at bounding box center [343, 414] width 84 height 22
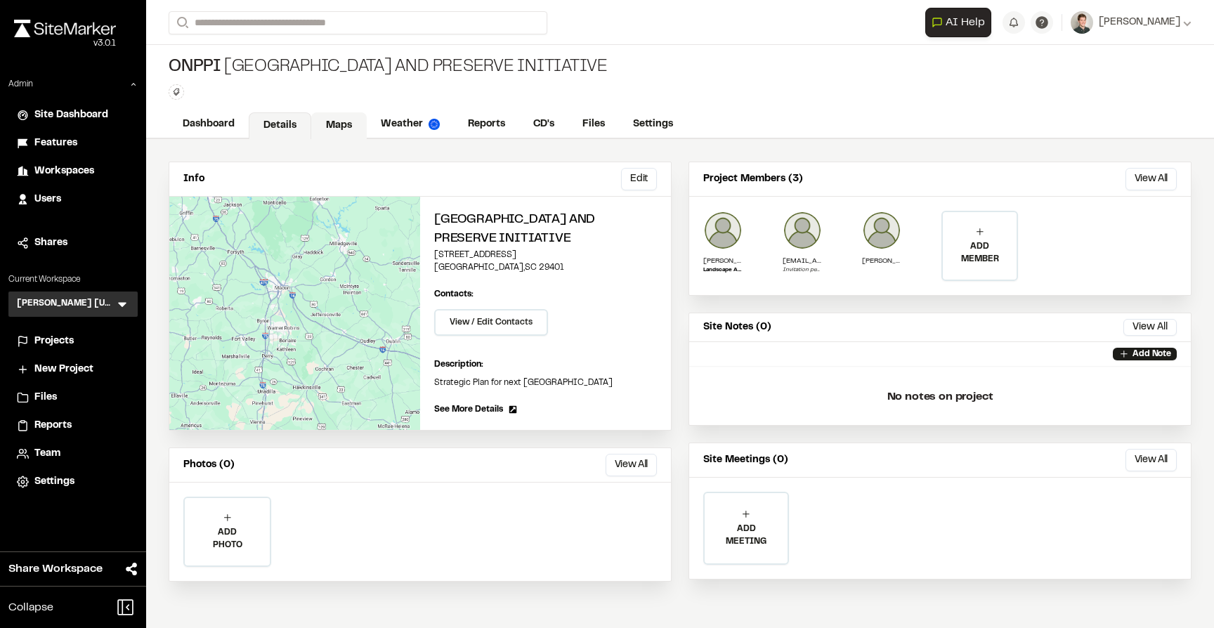
click at [345, 131] on link "Maps" at bounding box center [339, 125] width 56 height 27
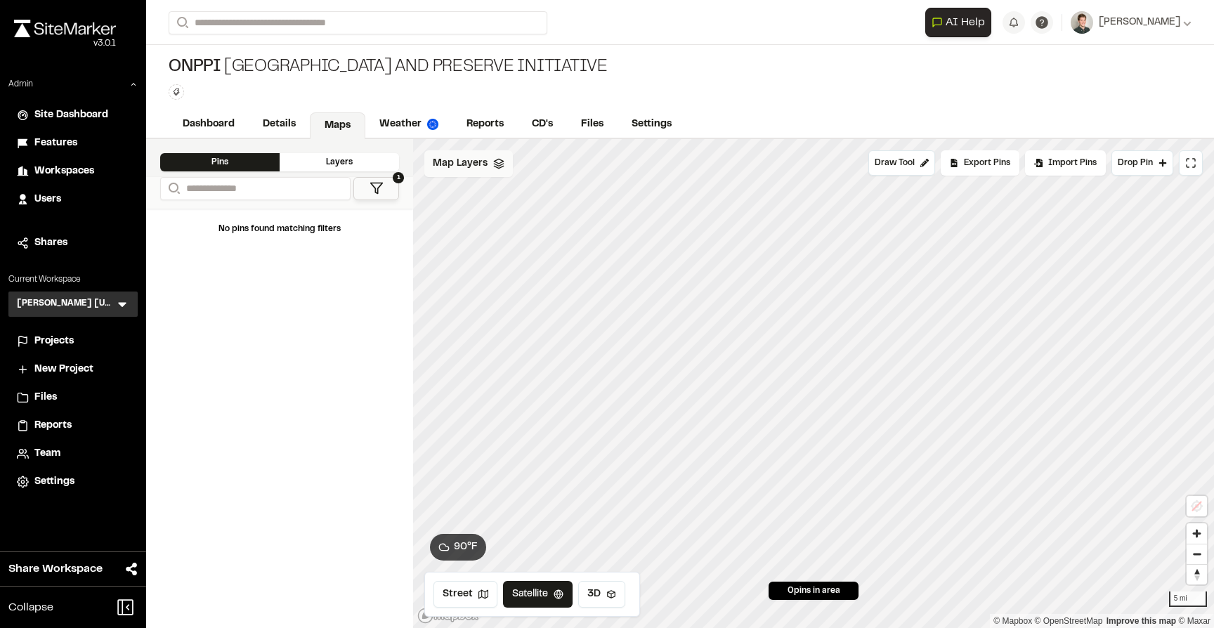
click at [454, 166] on span "Map Layers" at bounding box center [460, 163] width 55 height 15
click at [455, 166] on span "Map Layers" at bounding box center [460, 165] width 55 height 15
click at [393, 125] on link "Weather" at bounding box center [409, 125] width 89 height 27
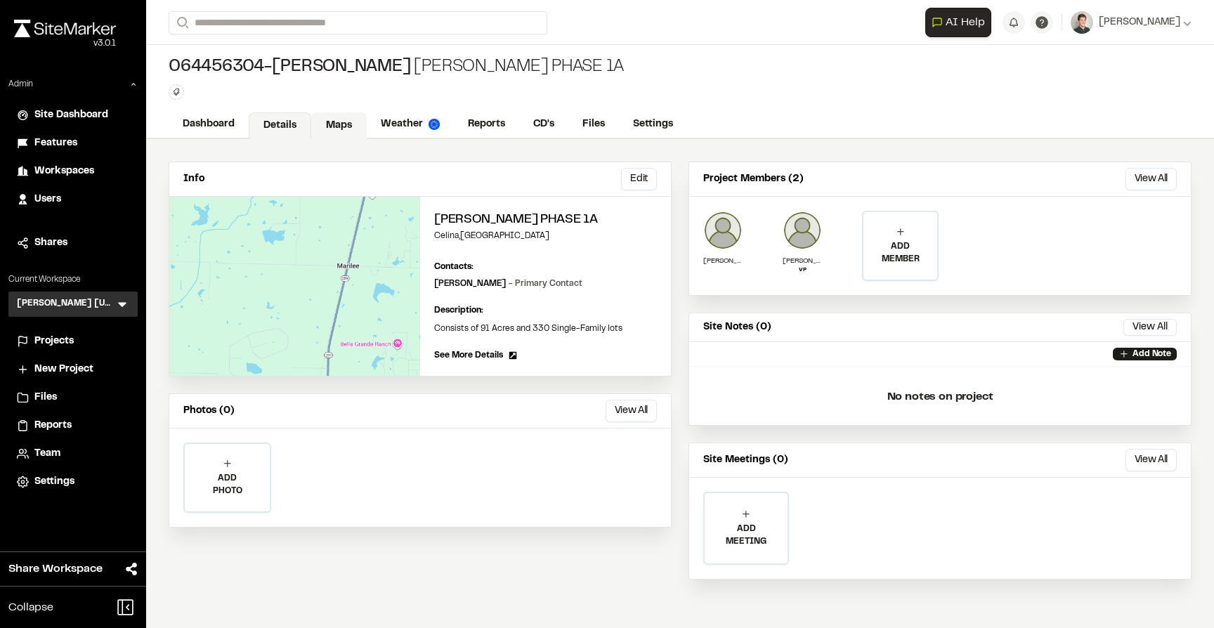
click at [343, 126] on link "Maps" at bounding box center [339, 125] width 56 height 27
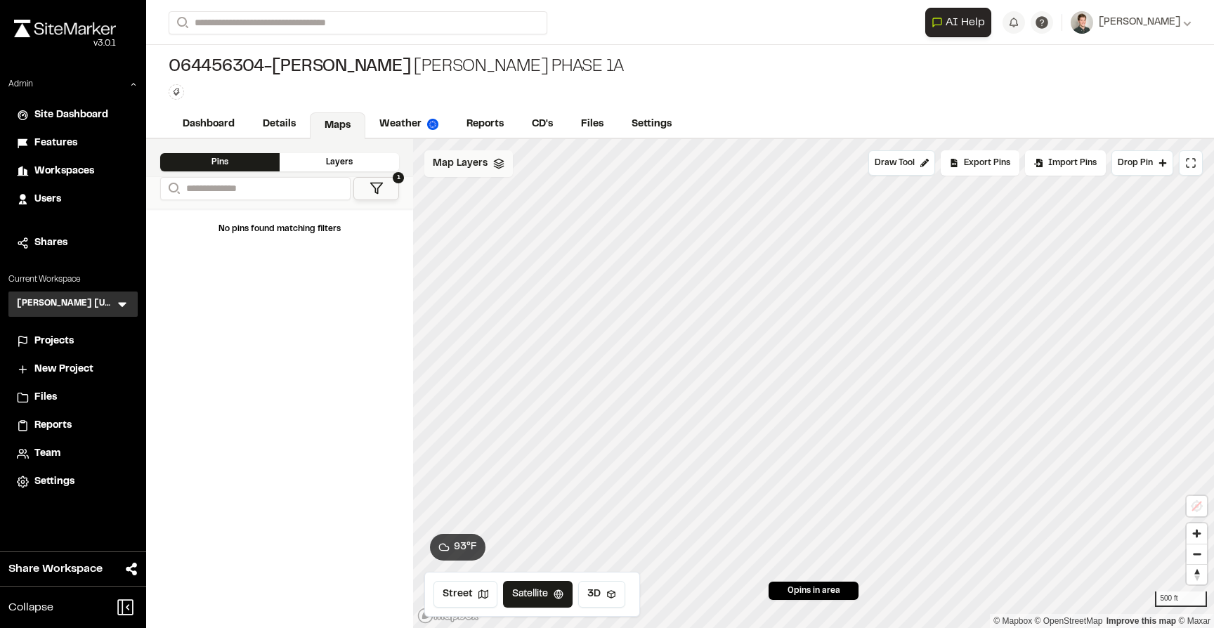
click at [485, 175] on div "Map Layers" at bounding box center [468, 163] width 89 height 27
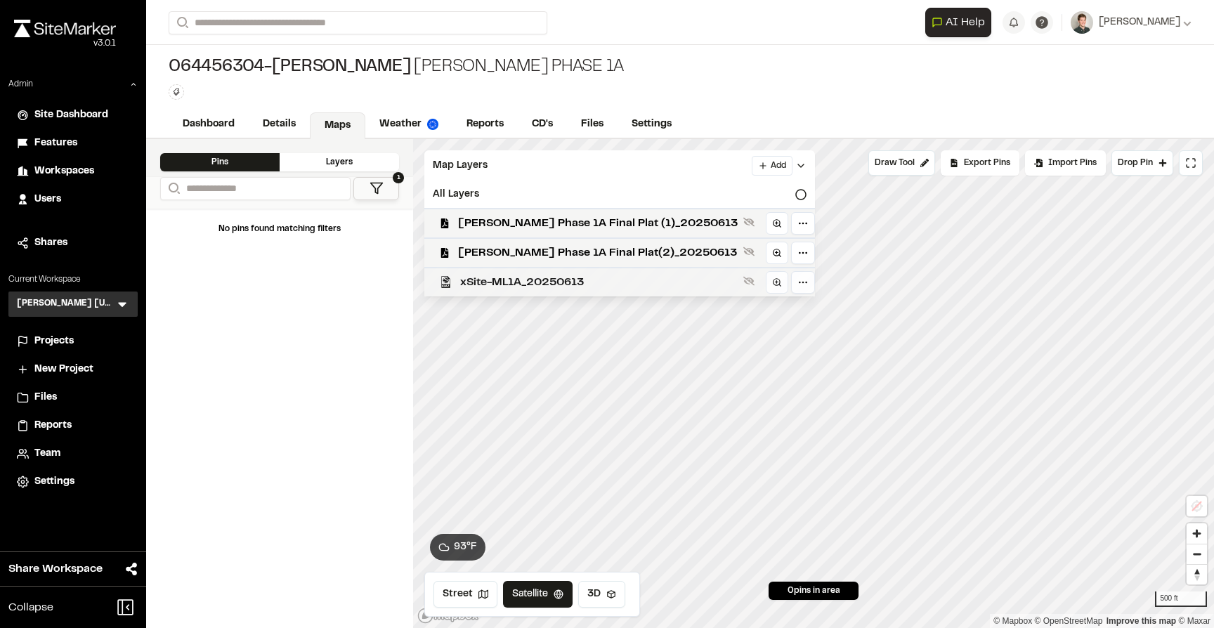
click at [487, 278] on span "xSite-ML1A_20250613" at bounding box center [599, 282] width 278 height 17
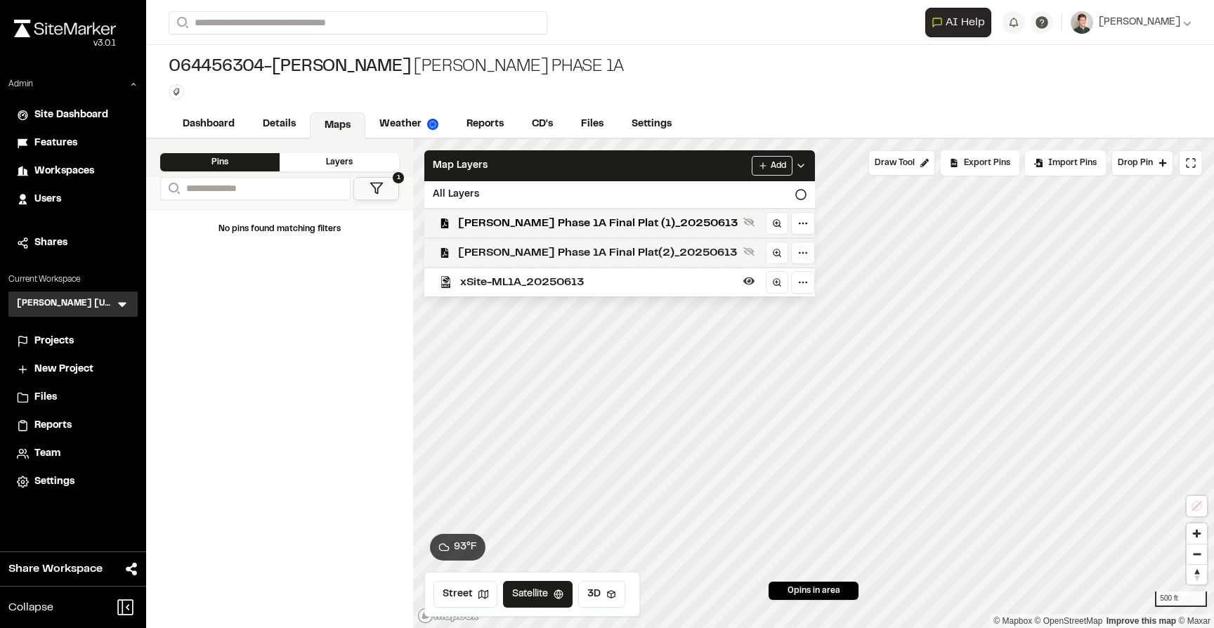
click at [575, 258] on span "Marilee Phase 1A Final Plat(2)_20250613" at bounding box center [598, 253] width 280 height 17
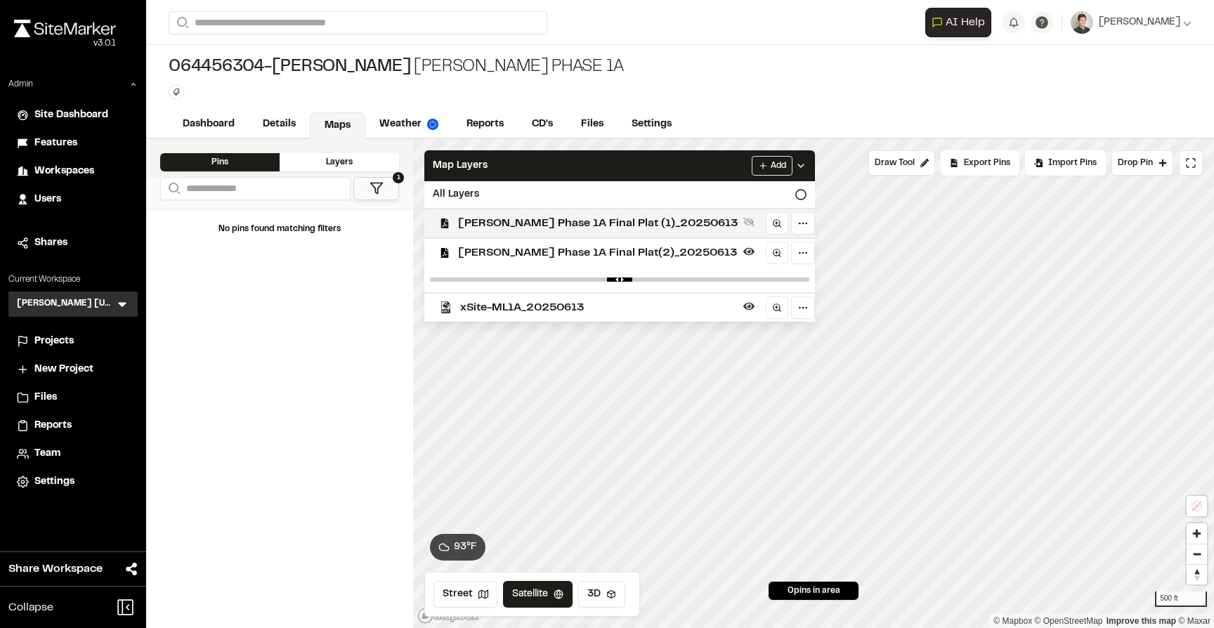
click at [547, 219] on span "Marilee Phase 1A Final Plat (1)_20250613" at bounding box center [598, 223] width 280 height 17
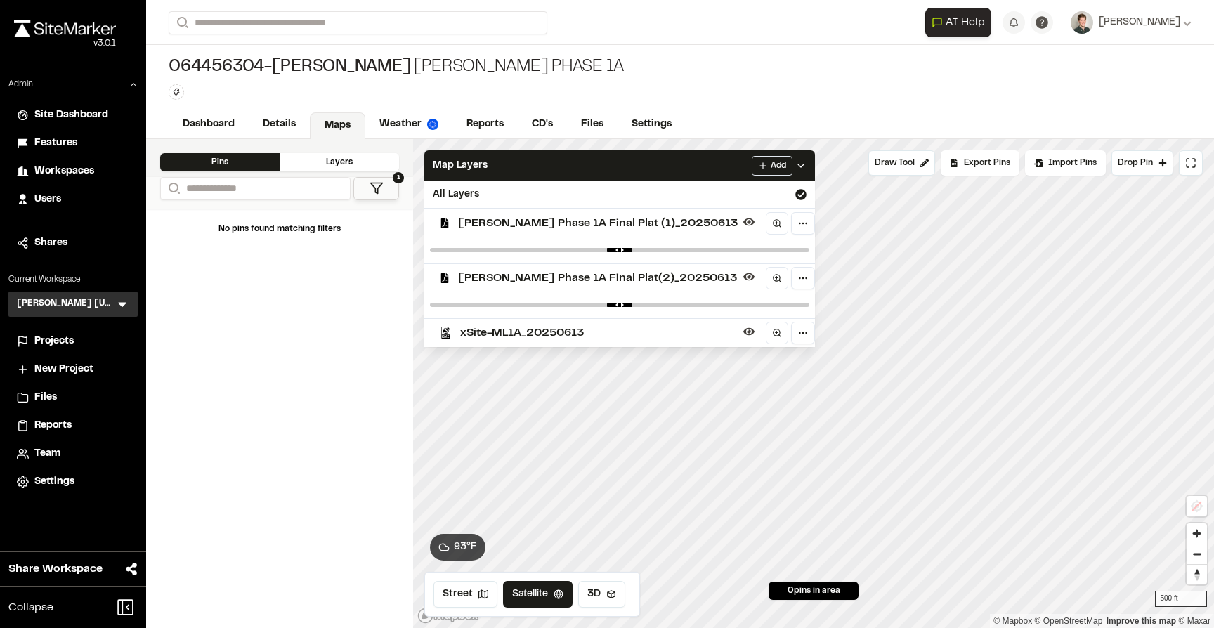
click at [547, 219] on span "Marilee Phase 1A Final Plat (1)_20250613" at bounding box center [598, 223] width 280 height 17
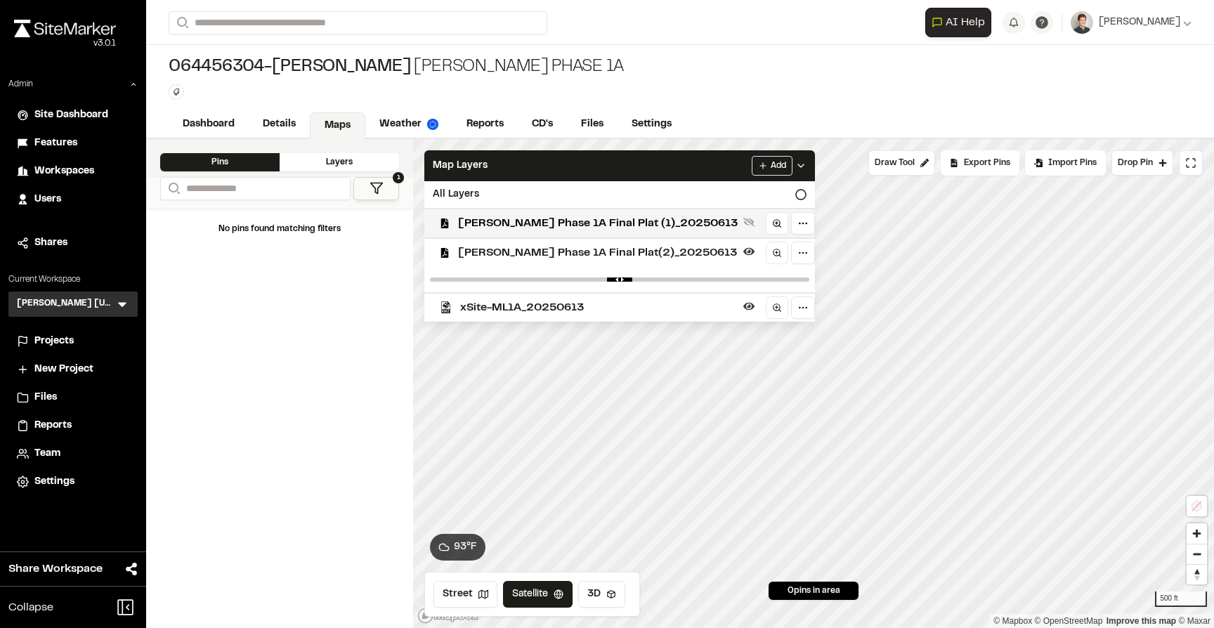
click at [535, 259] on span "Marilee Phase 1A Final Plat(2)_20250613" at bounding box center [598, 253] width 280 height 17
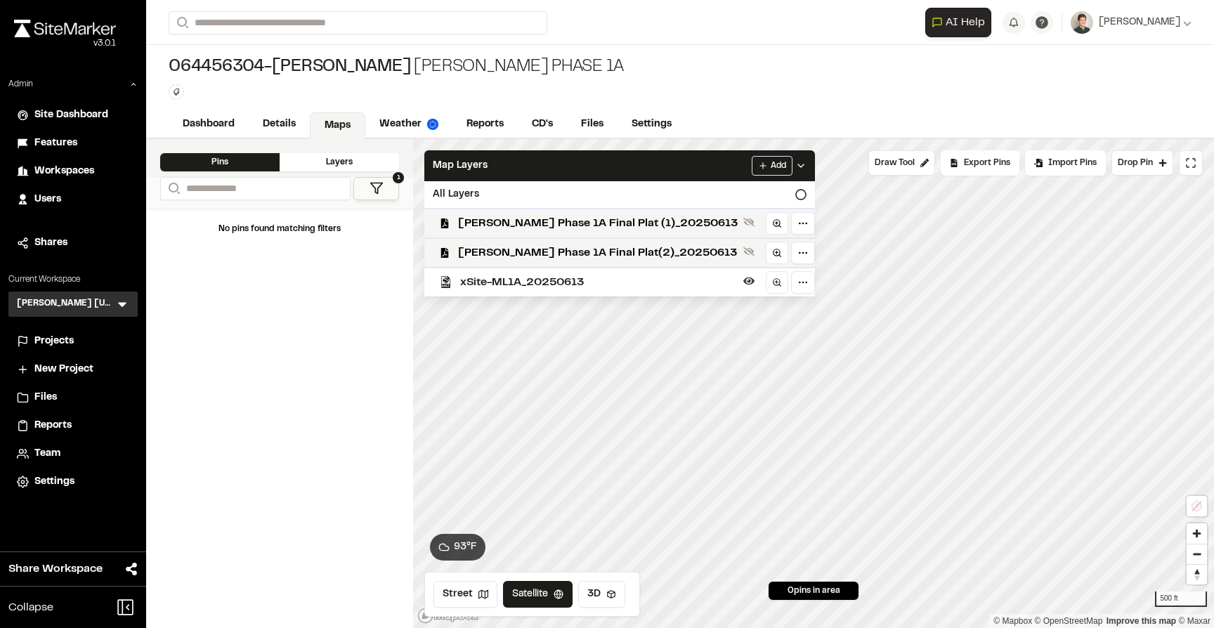
click at [527, 283] on span "xSite-ML1A_20250613" at bounding box center [599, 282] width 278 height 17
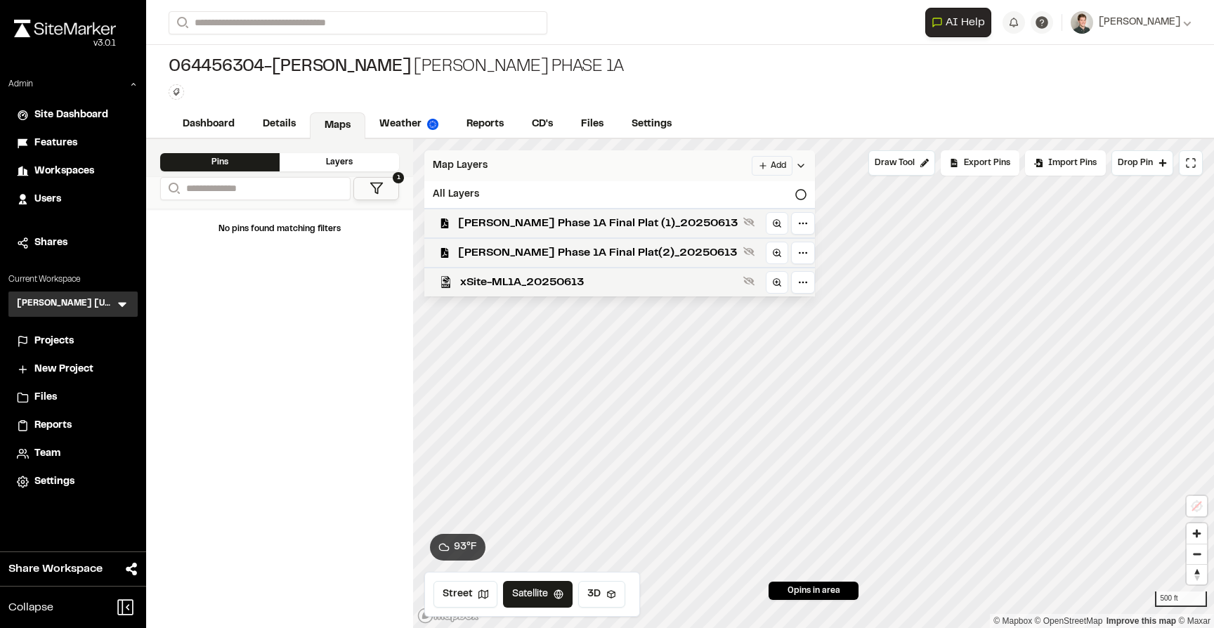
click at [502, 160] on div "Map Layers Add" at bounding box center [619, 165] width 391 height 31
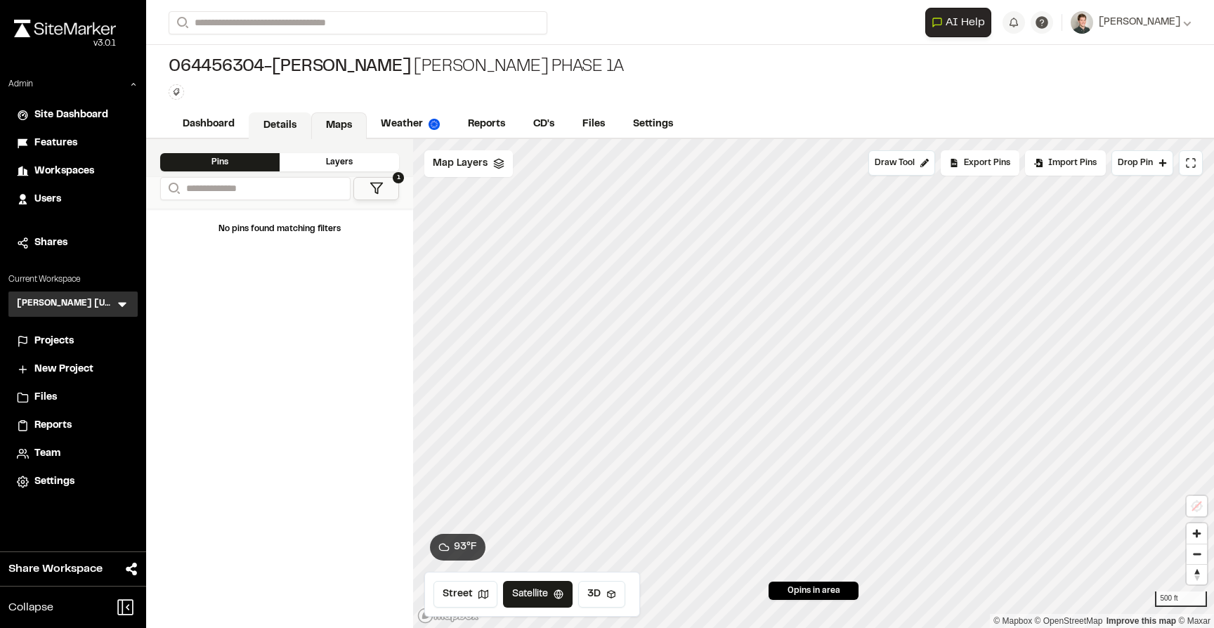
click at [296, 120] on link "Details" at bounding box center [280, 125] width 63 height 27
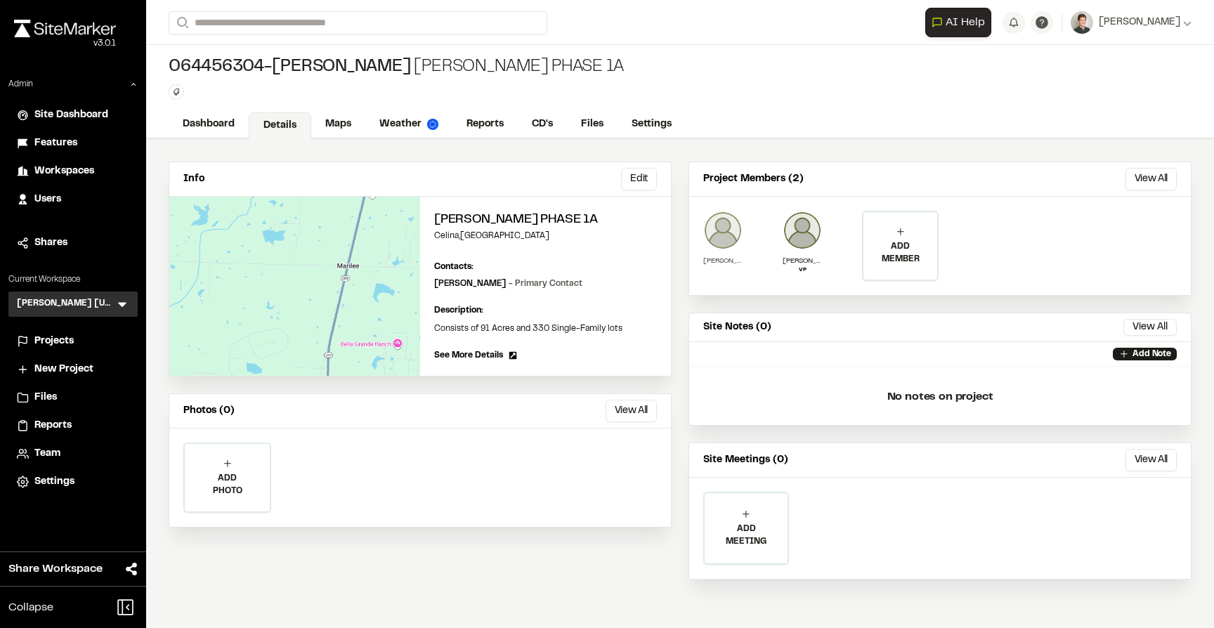
click at [726, 238] on img at bounding box center [722, 230] width 39 height 39
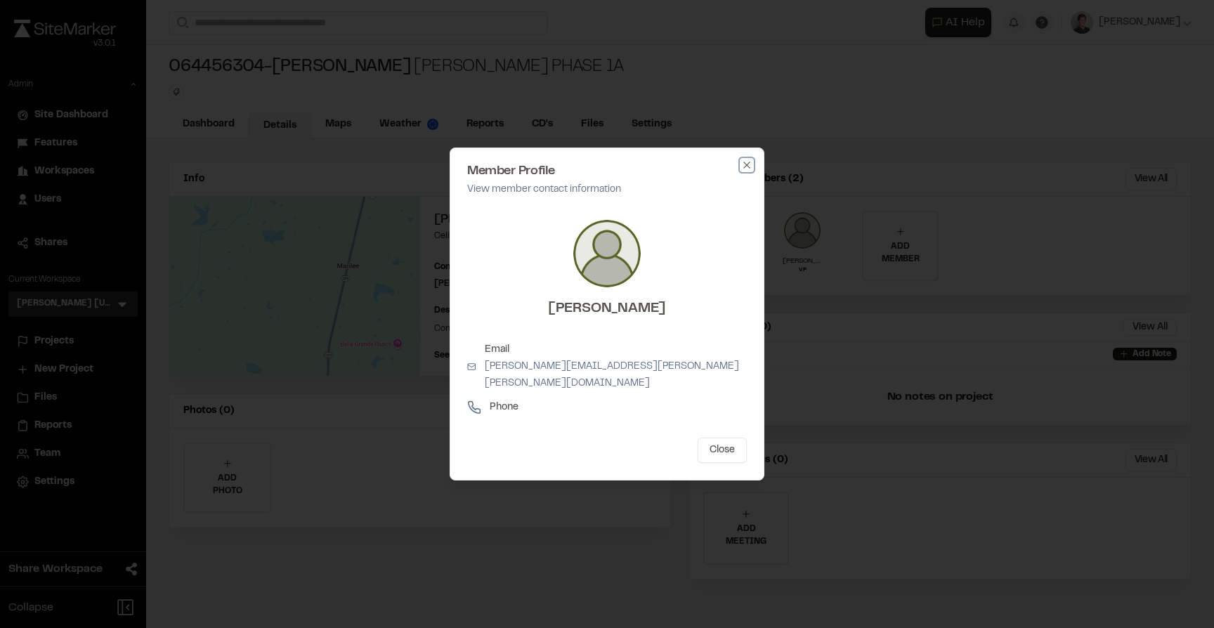
click at [746, 168] on icon "button" at bounding box center [746, 164] width 11 height 11
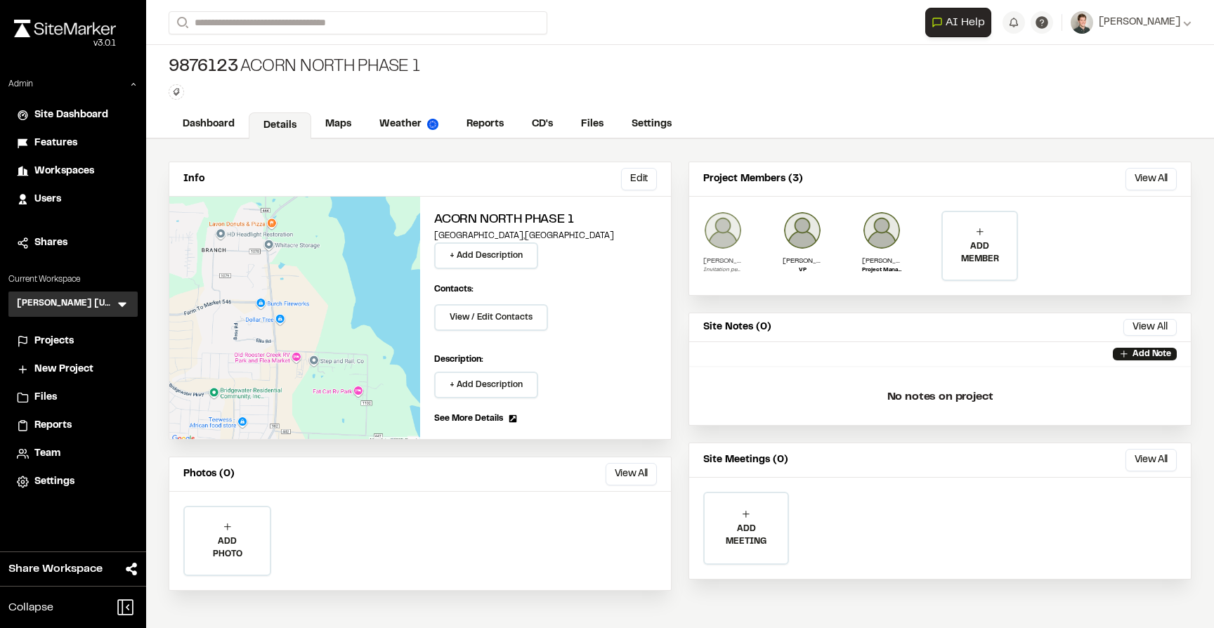
click at [723, 241] on img at bounding box center [722, 230] width 39 height 39
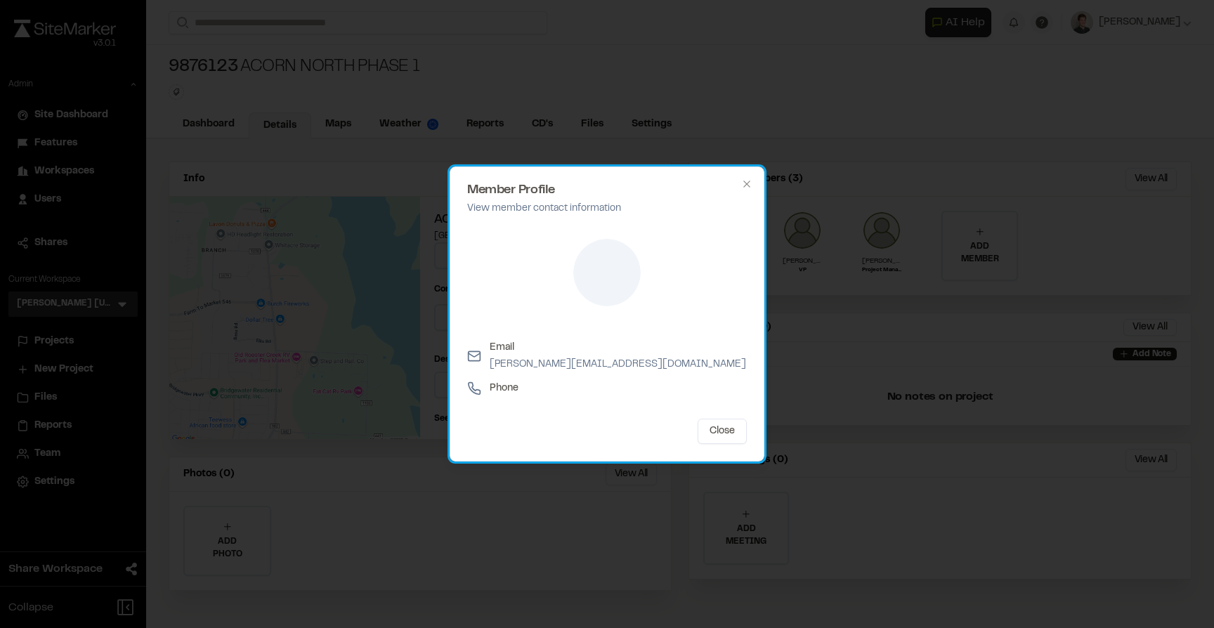
click at [741, 188] on h2 "Member Profile" at bounding box center [607, 190] width 280 height 13
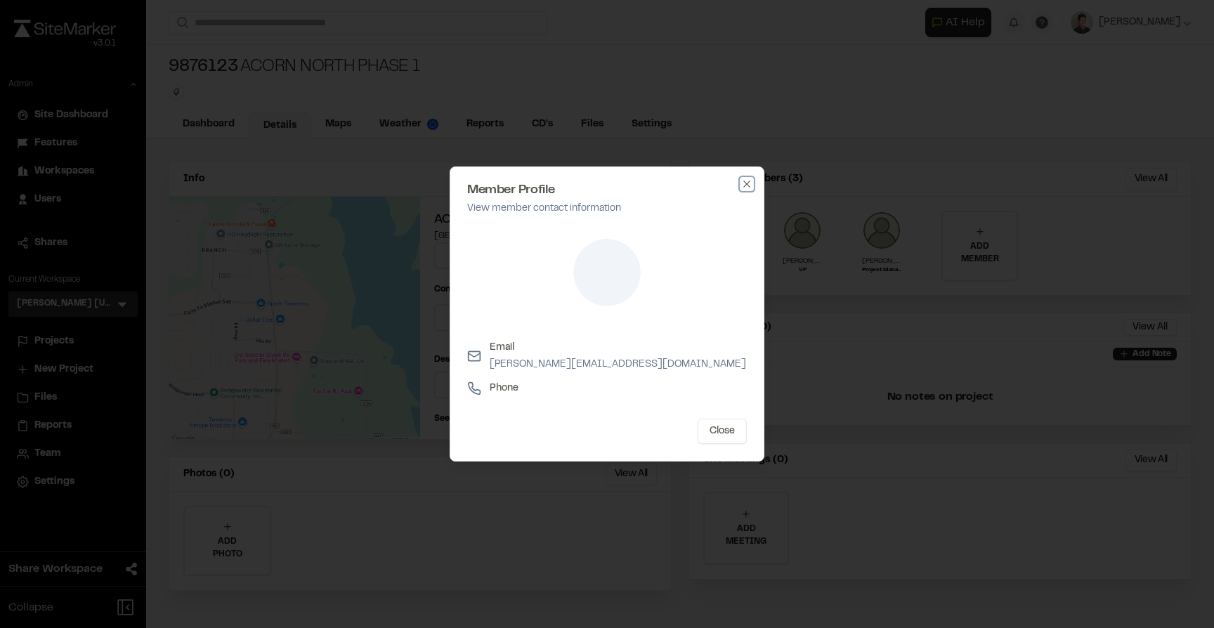
click at [745, 180] on icon "button" at bounding box center [746, 183] width 11 height 11
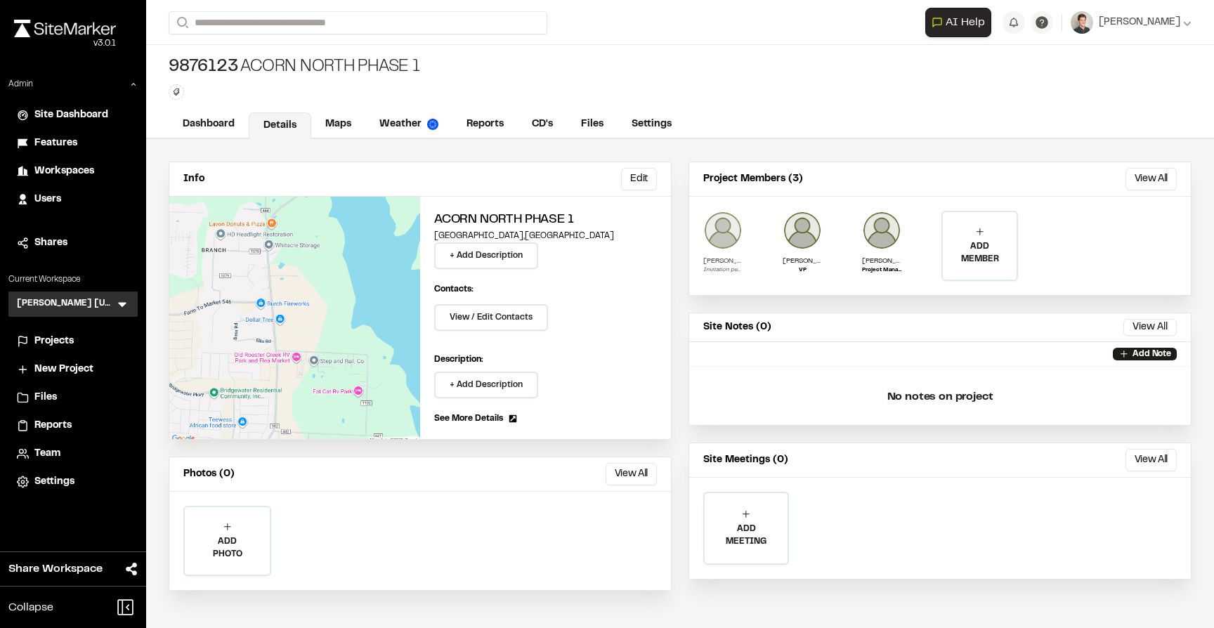
click at [722, 239] on img at bounding box center [722, 230] width 39 height 39
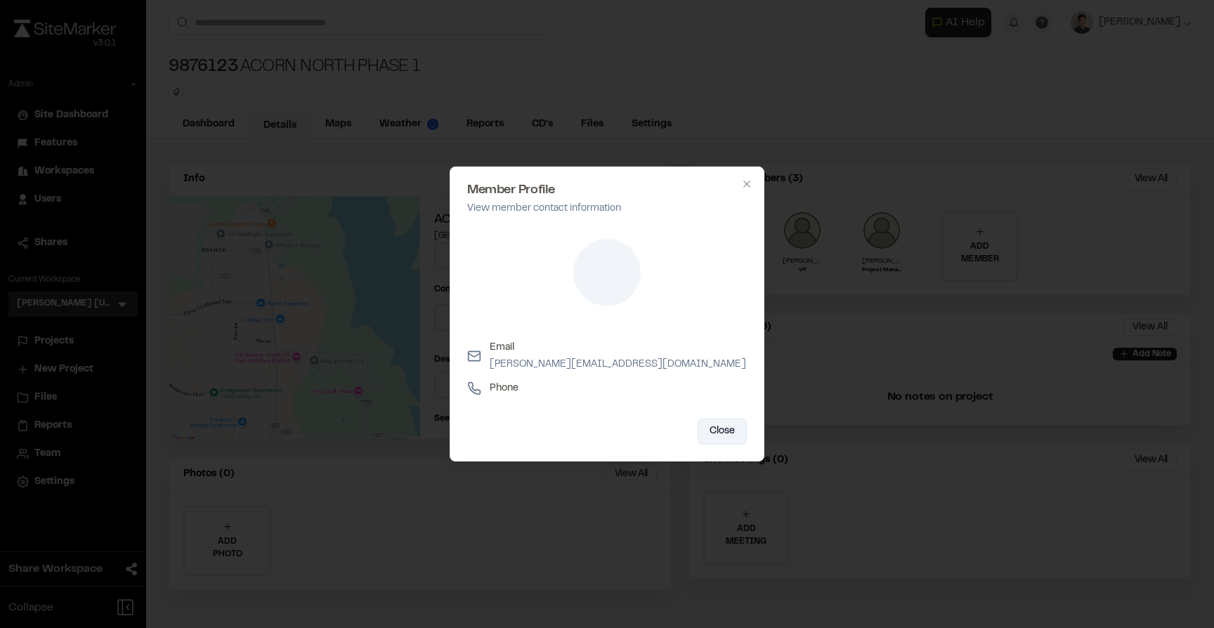
click at [729, 441] on button "Close" at bounding box center [722, 431] width 49 height 25
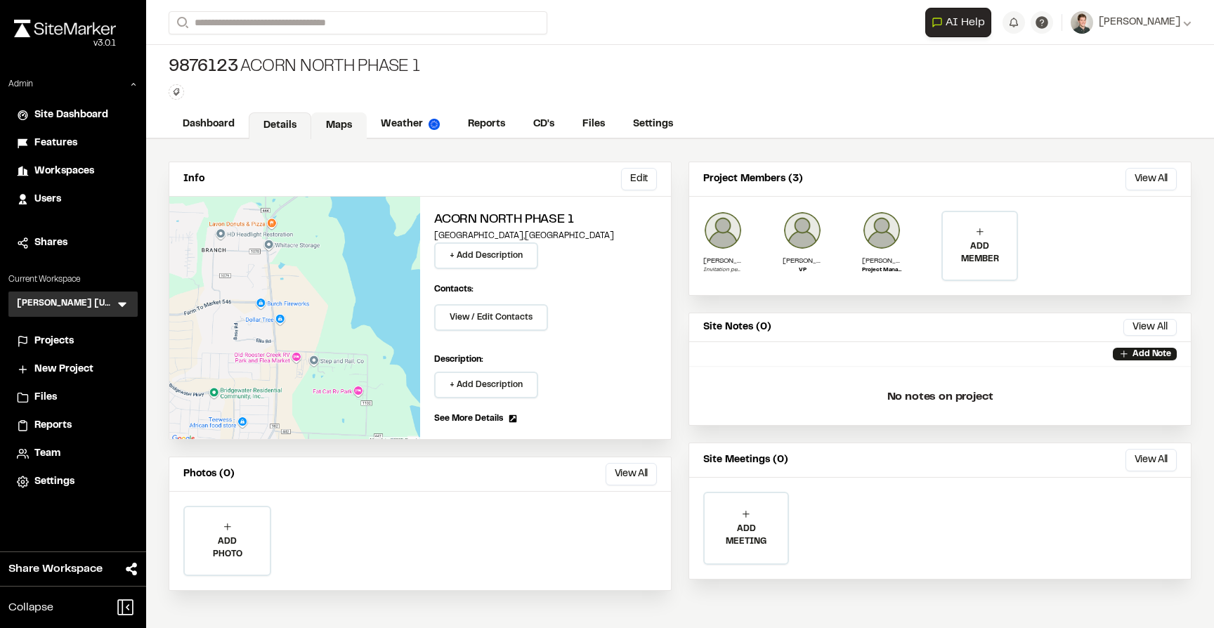
click at [347, 124] on link "Maps" at bounding box center [339, 125] width 56 height 27
